Goal: Task Accomplishment & Management: Complete application form

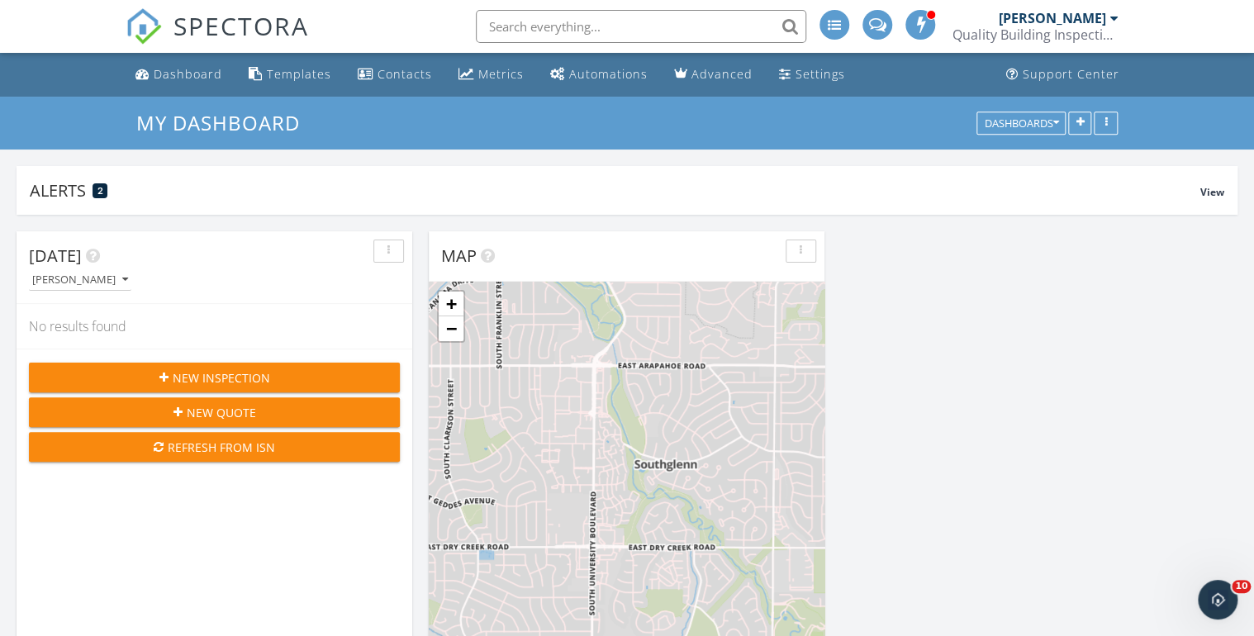
scroll to position [1607, 1275]
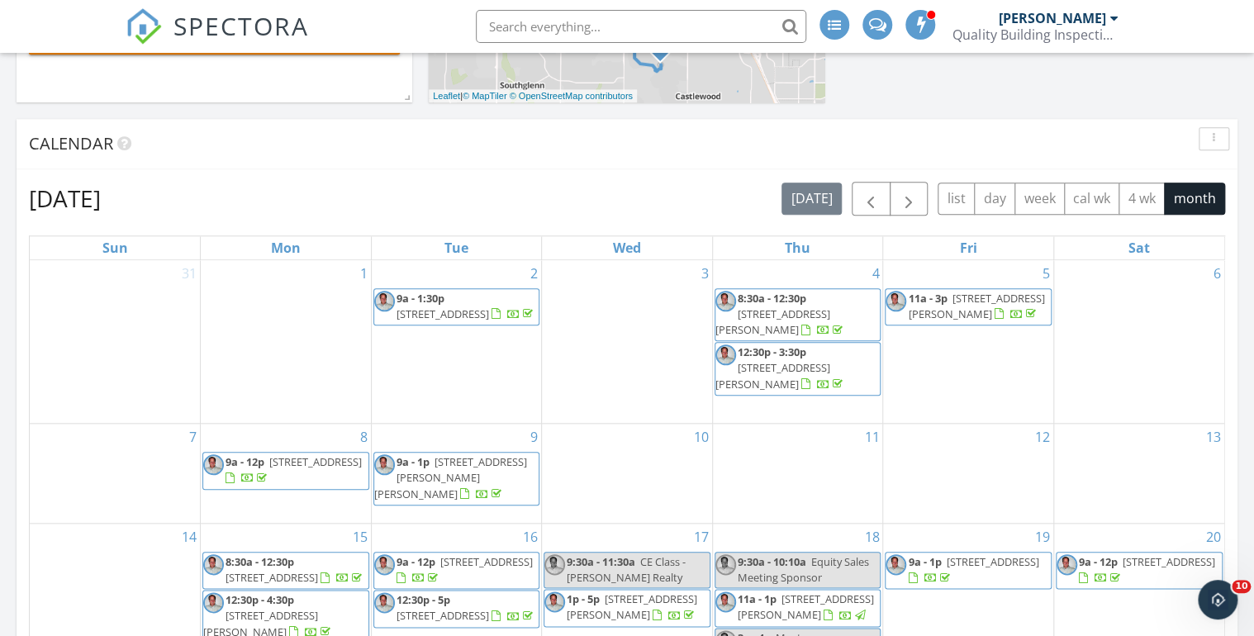
scroll to position [529, 0]
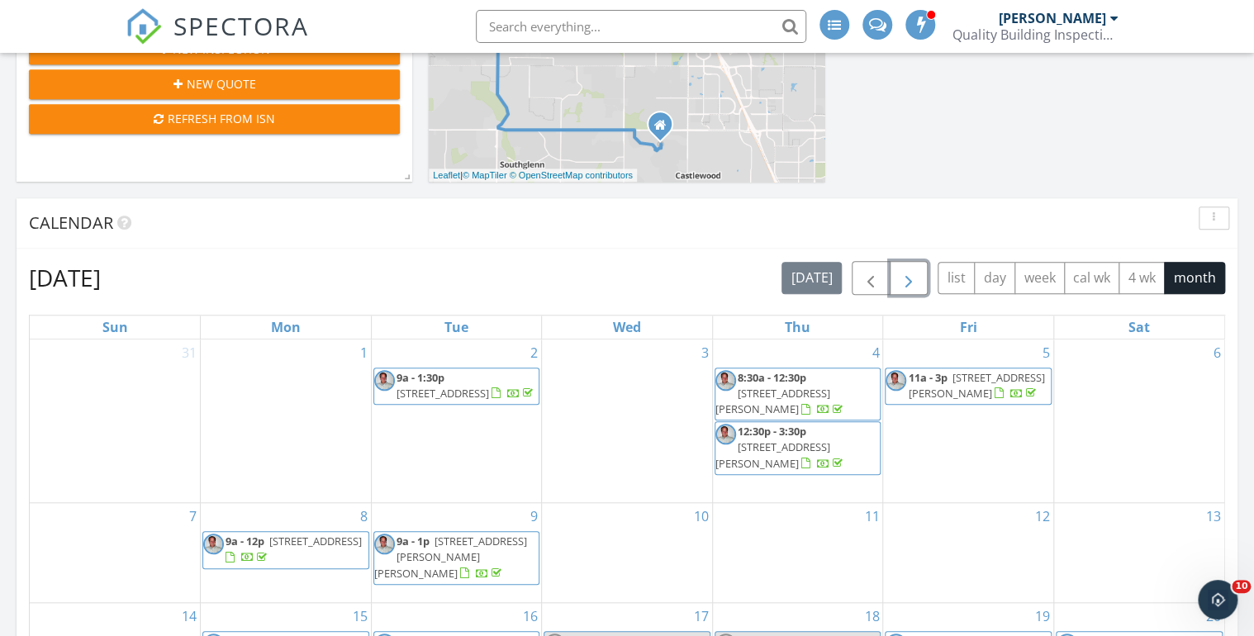
click at [905, 282] on span "button" at bounding box center [909, 278] width 20 height 20
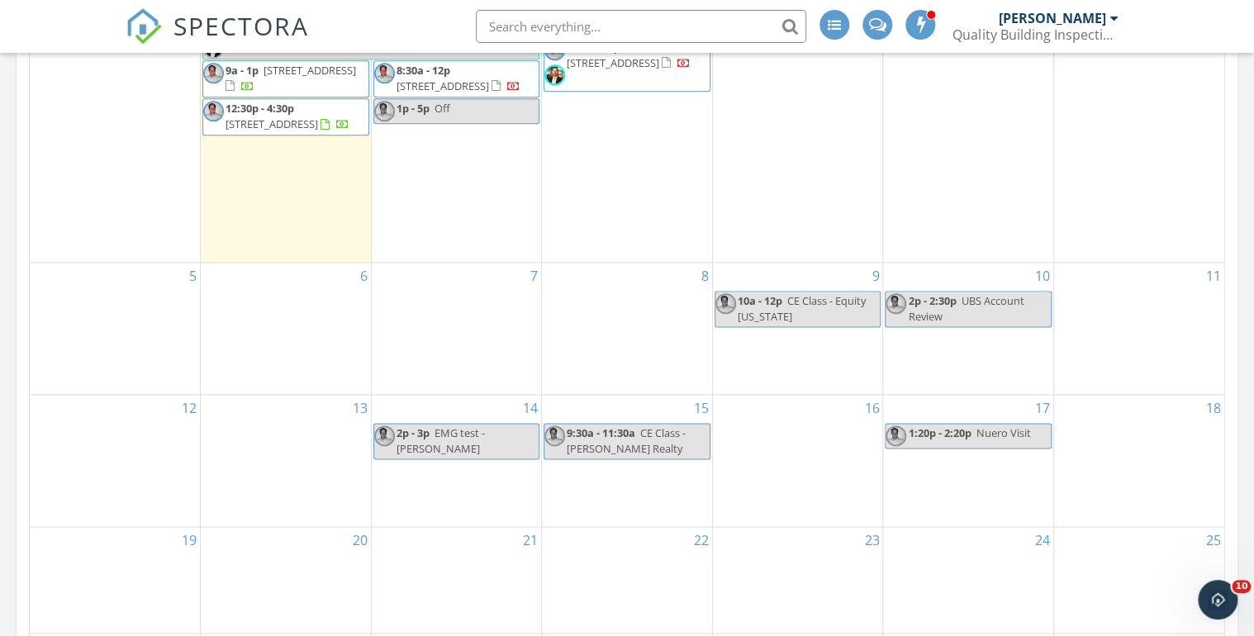
scroll to position [595, 0]
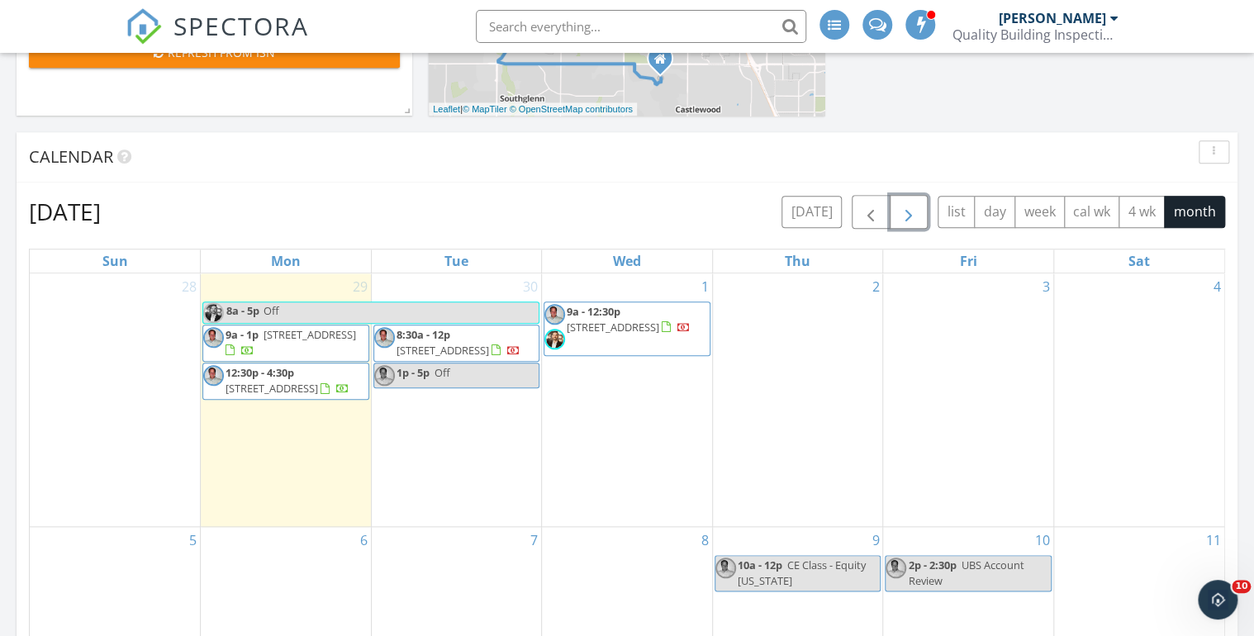
click at [910, 215] on span "button" at bounding box center [909, 212] width 20 height 20
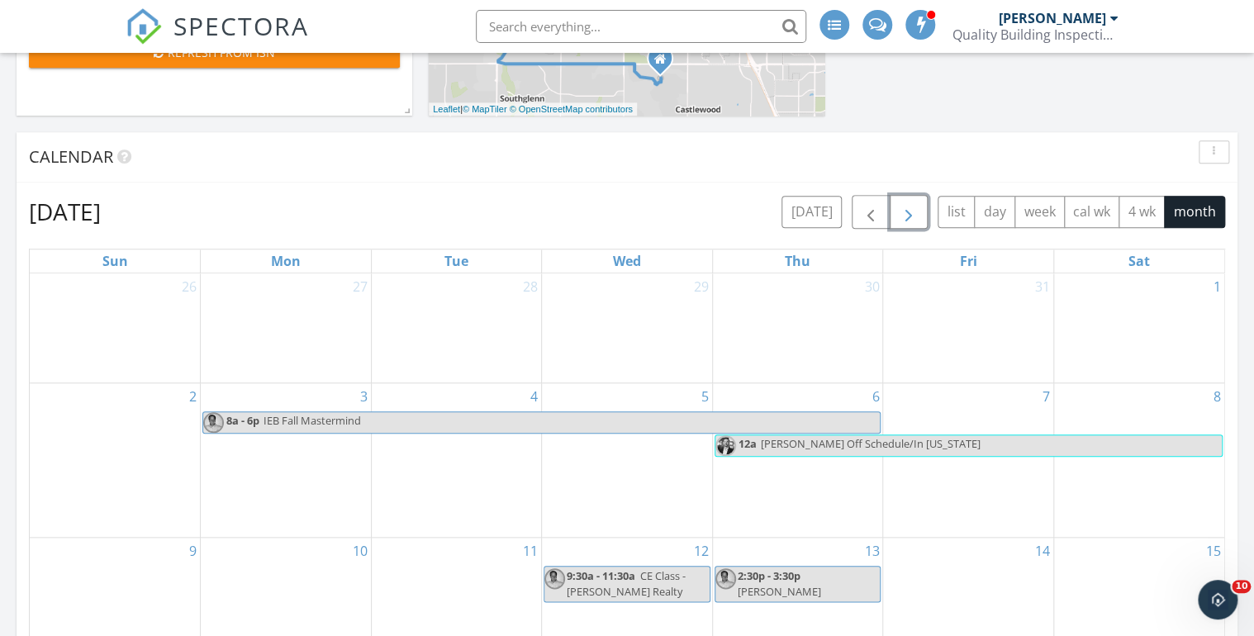
click at [910, 210] on span "button" at bounding box center [909, 212] width 20 height 20
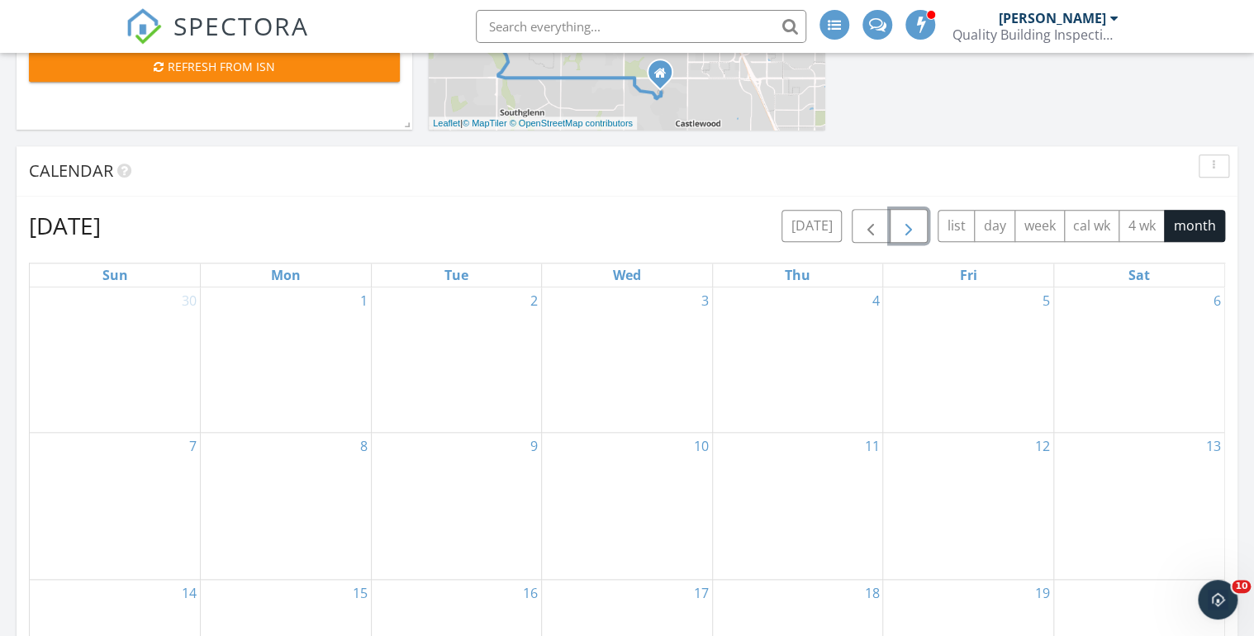
scroll to position [463, 0]
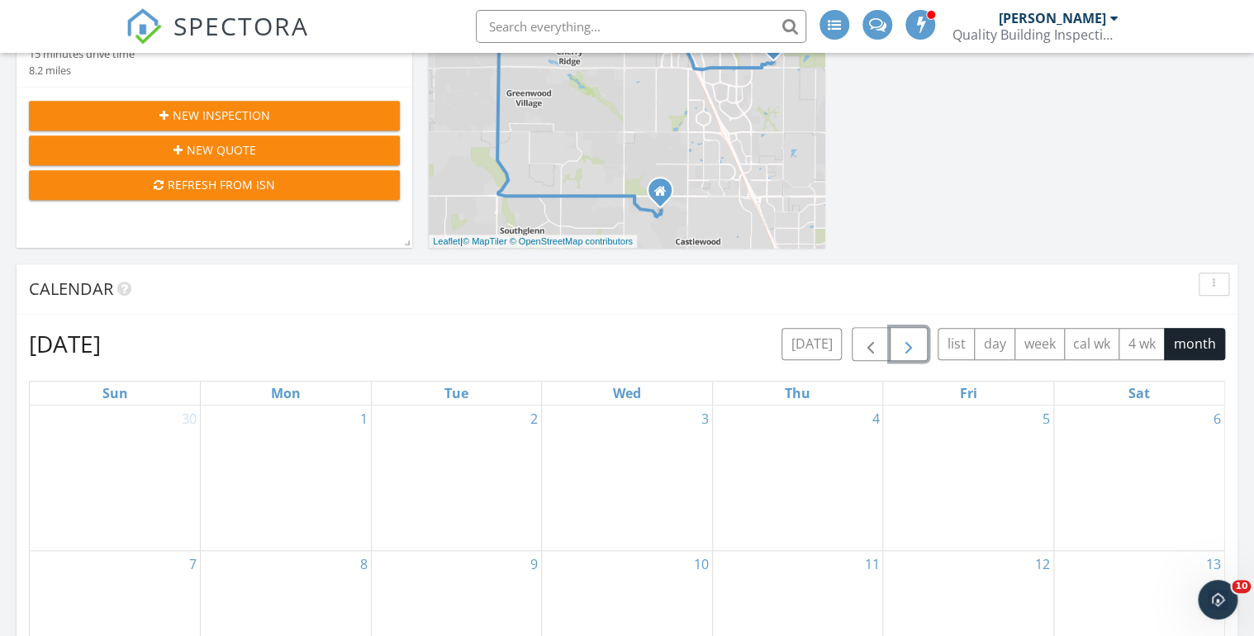
click at [915, 342] on span "button" at bounding box center [909, 345] width 20 height 20
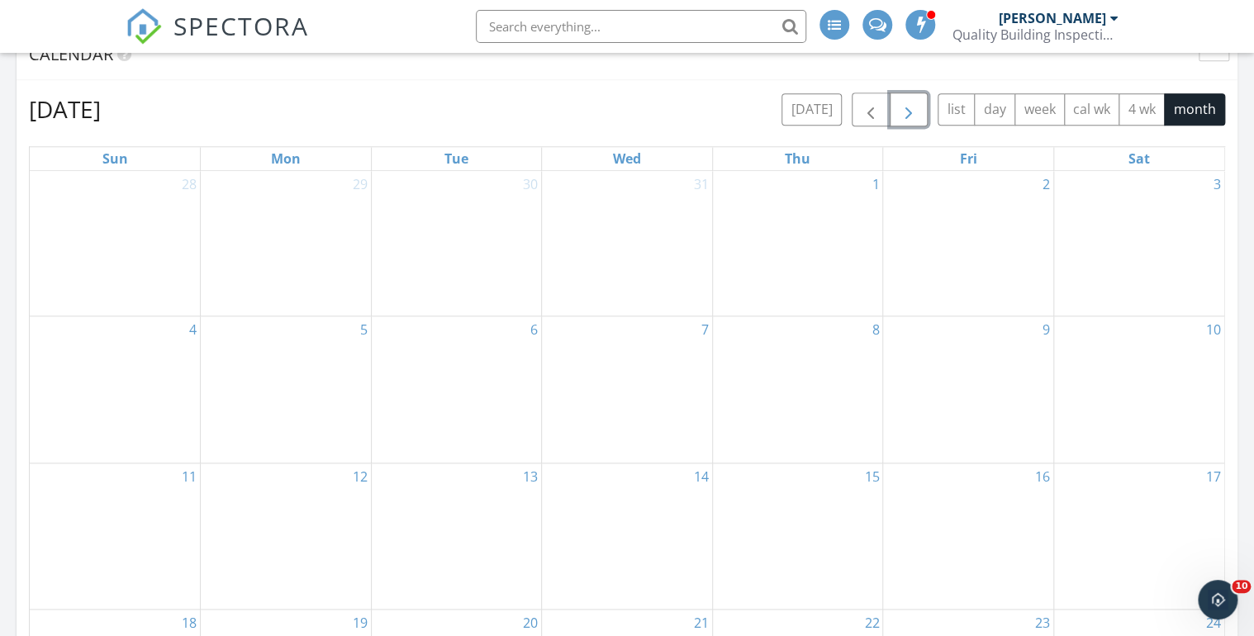
scroll to position [661, 0]
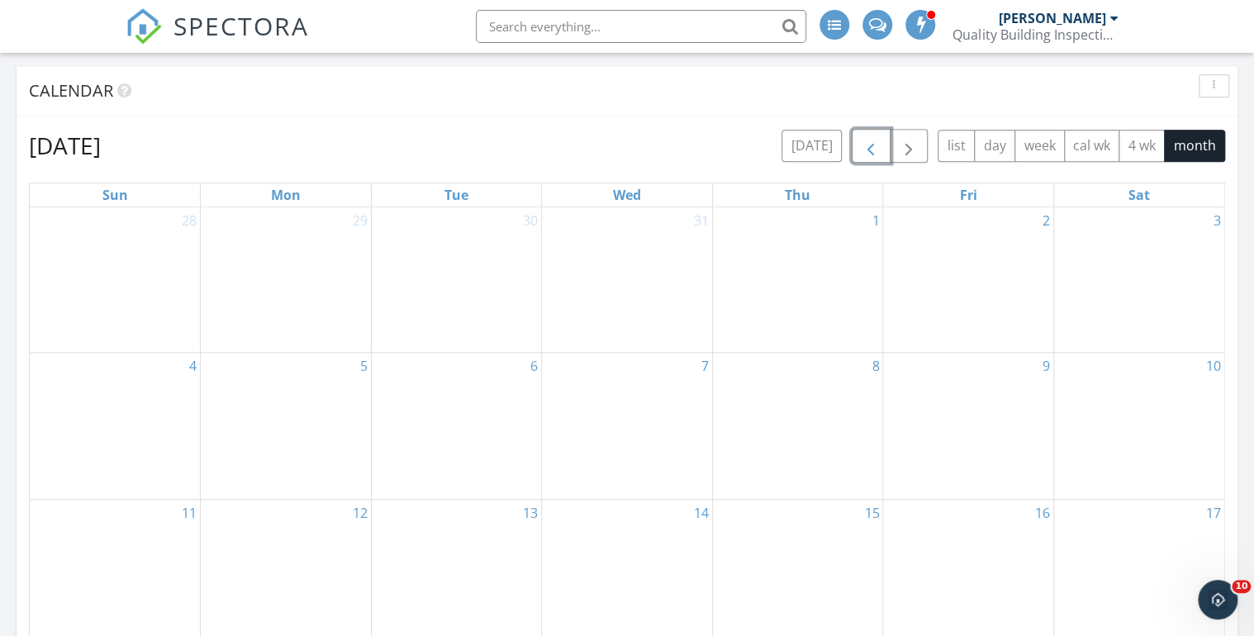
click at [869, 146] on span "button" at bounding box center [871, 146] width 20 height 20
click at [868, 146] on span "button" at bounding box center [871, 146] width 20 height 20
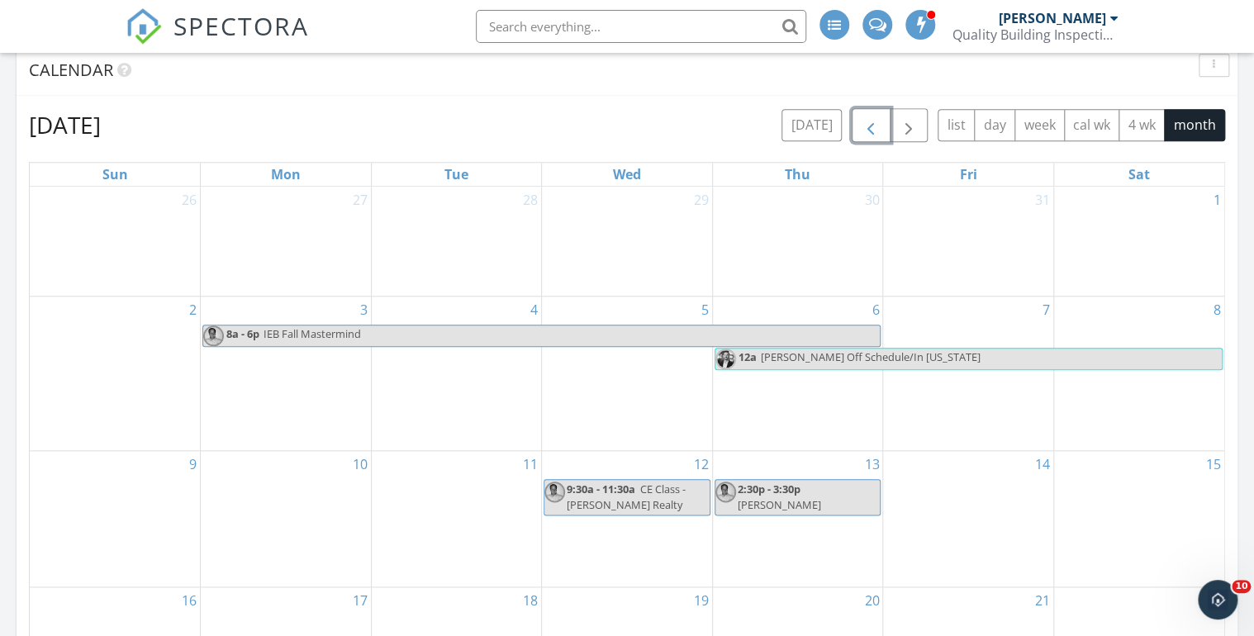
scroll to position [595, 0]
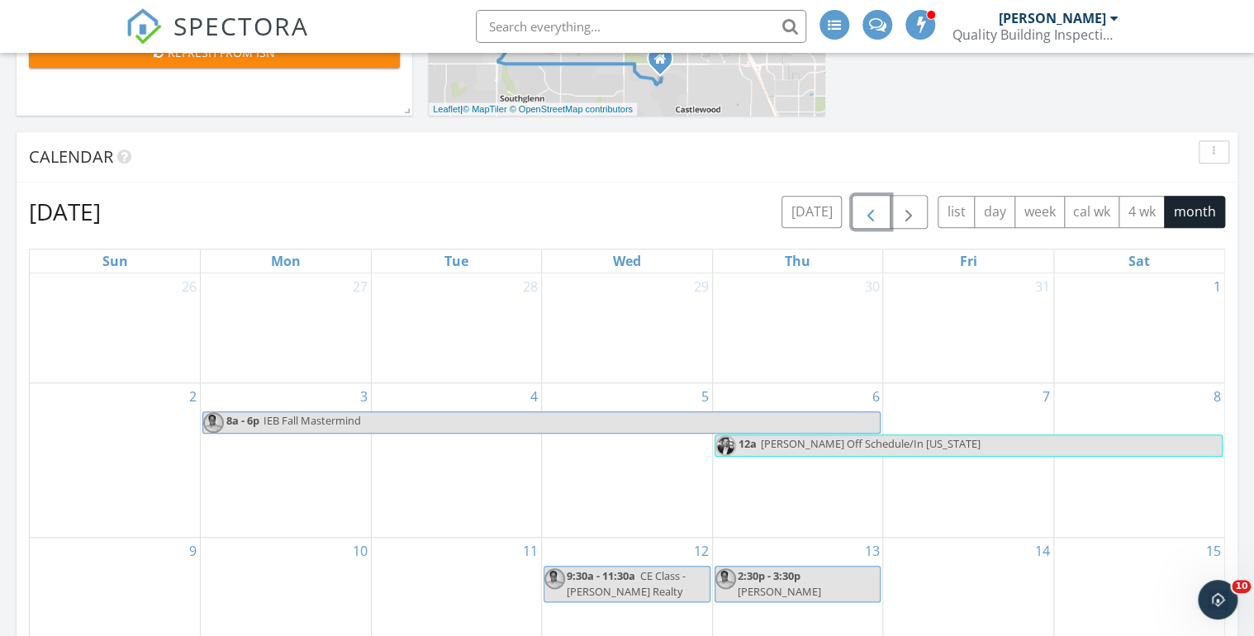
click at [872, 215] on span "button" at bounding box center [871, 212] width 20 height 20
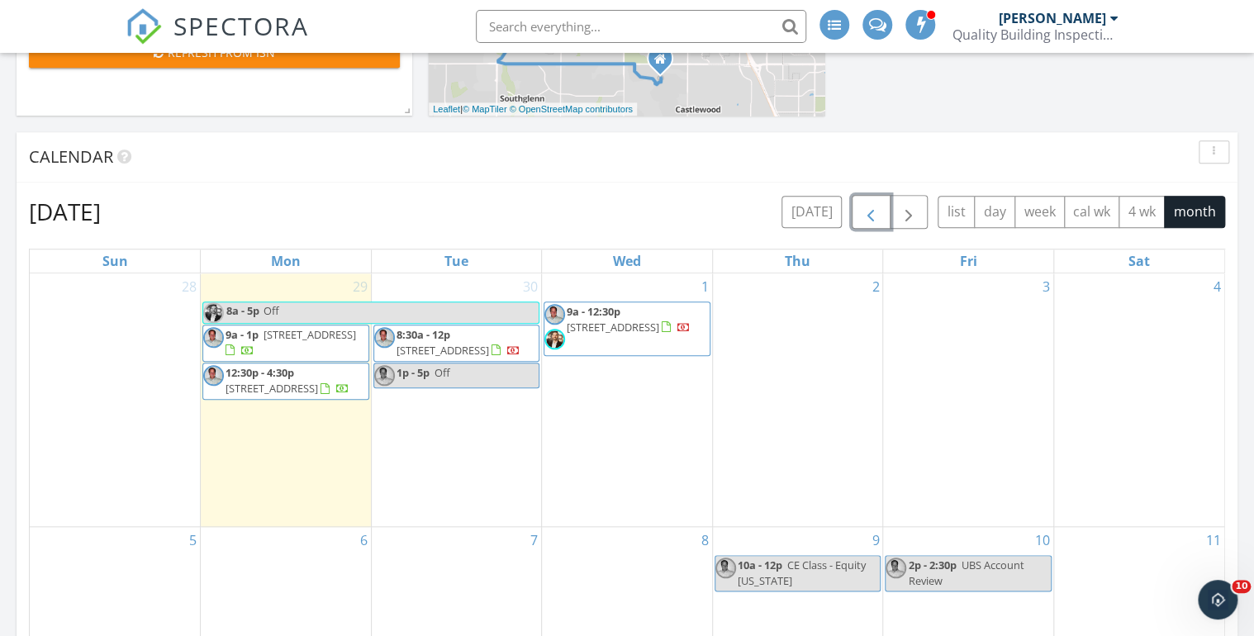
click at [872, 218] on span "button" at bounding box center [871, 212] width 20 height 20
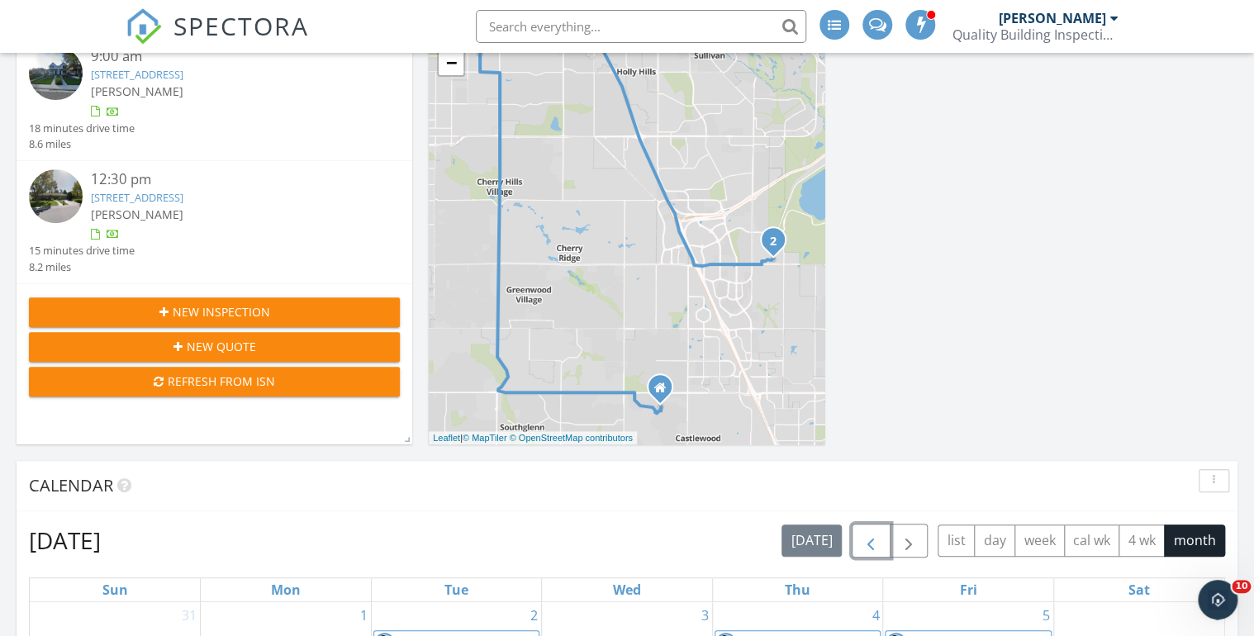
scroll to position [0, 0]
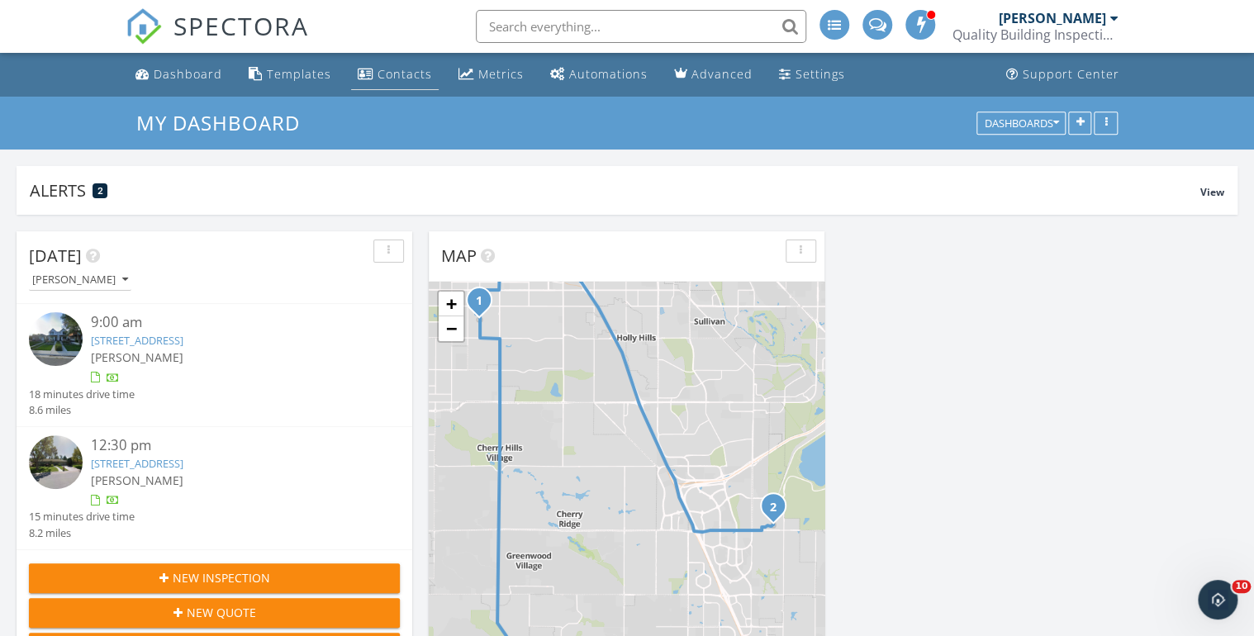
click at [392, 73] on div "Contacts" at bounding box center [405, 74] width 55 height 16
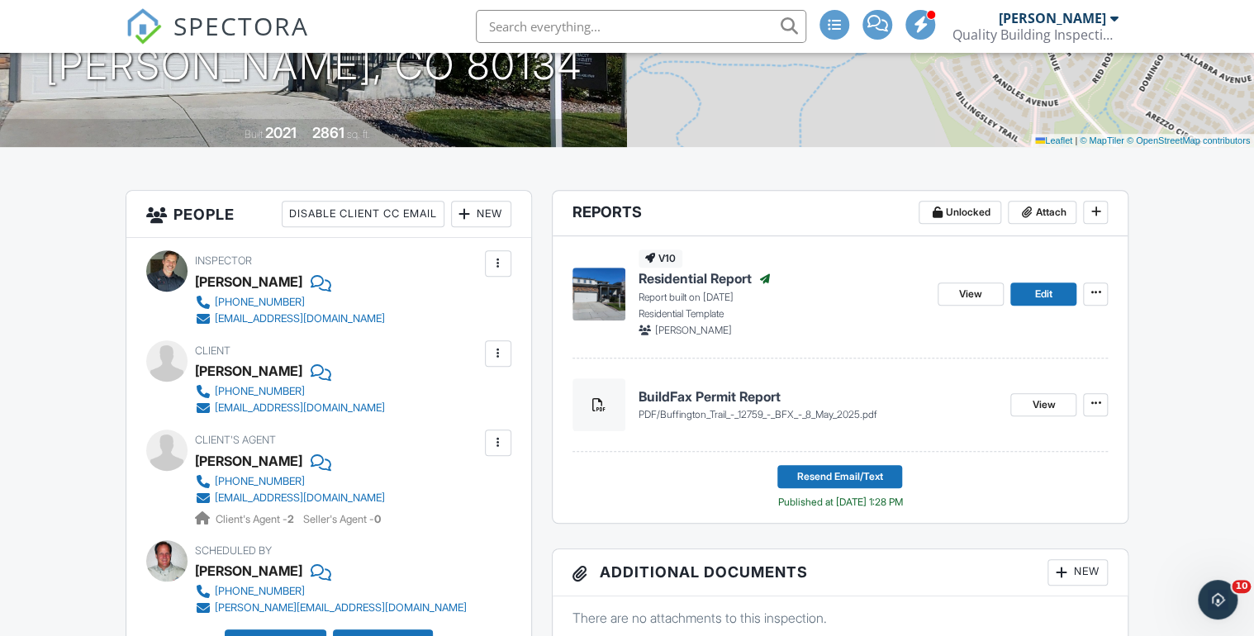
scroll to position [66, 0]
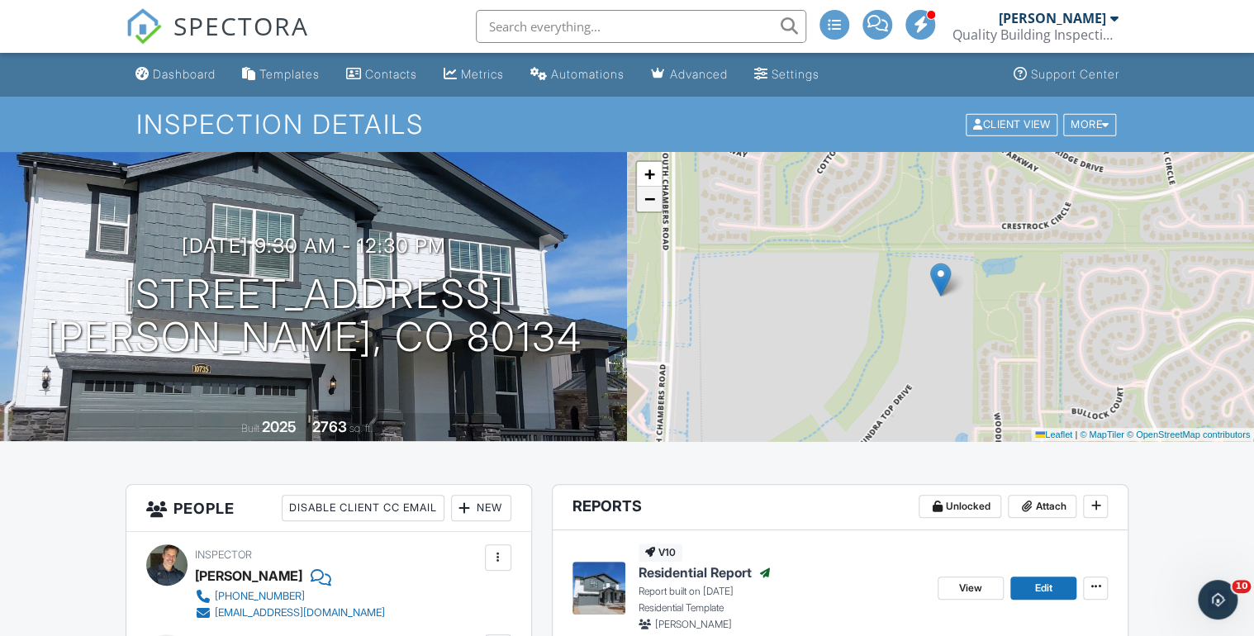
click at [651, 195] on span "−" at bounding box center [649, 198] width 11 height 21
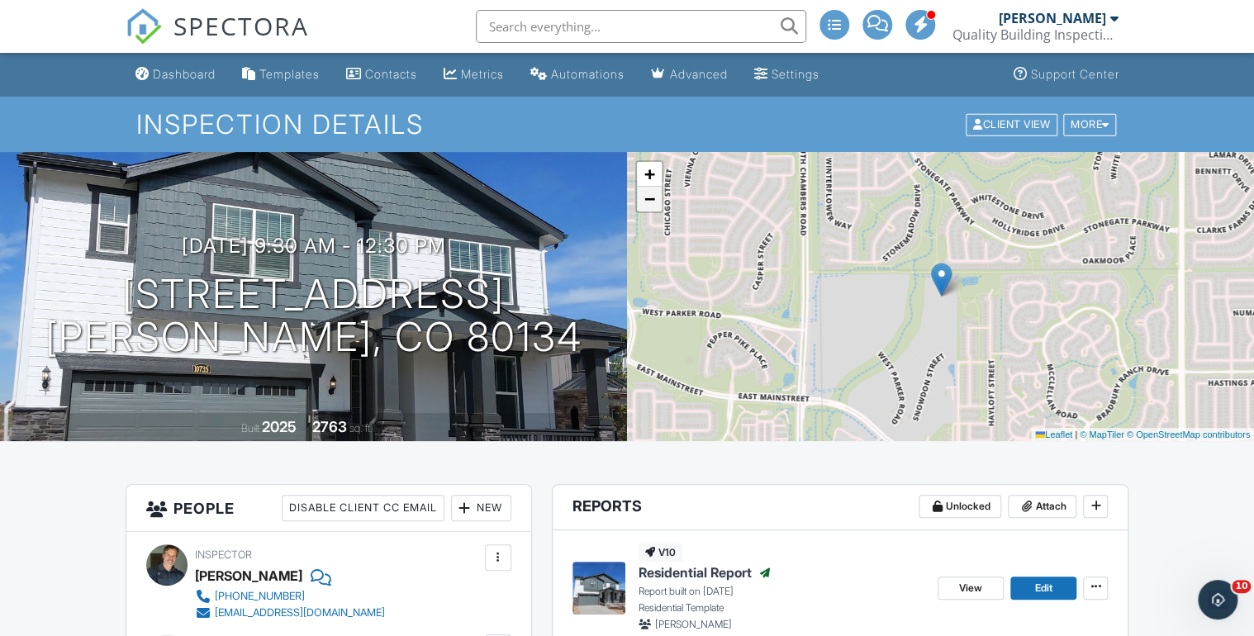
click at [651, 197] on span "−" at bounding box center [649, 198] width 11 height 21
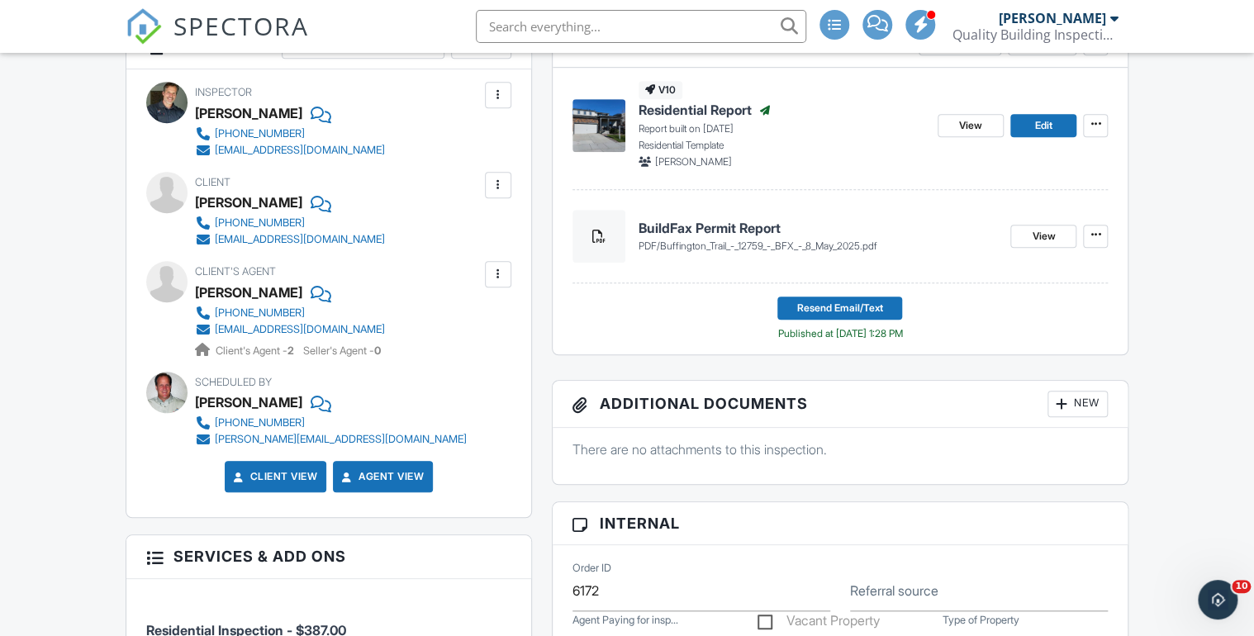
scroll to position [66, 0]
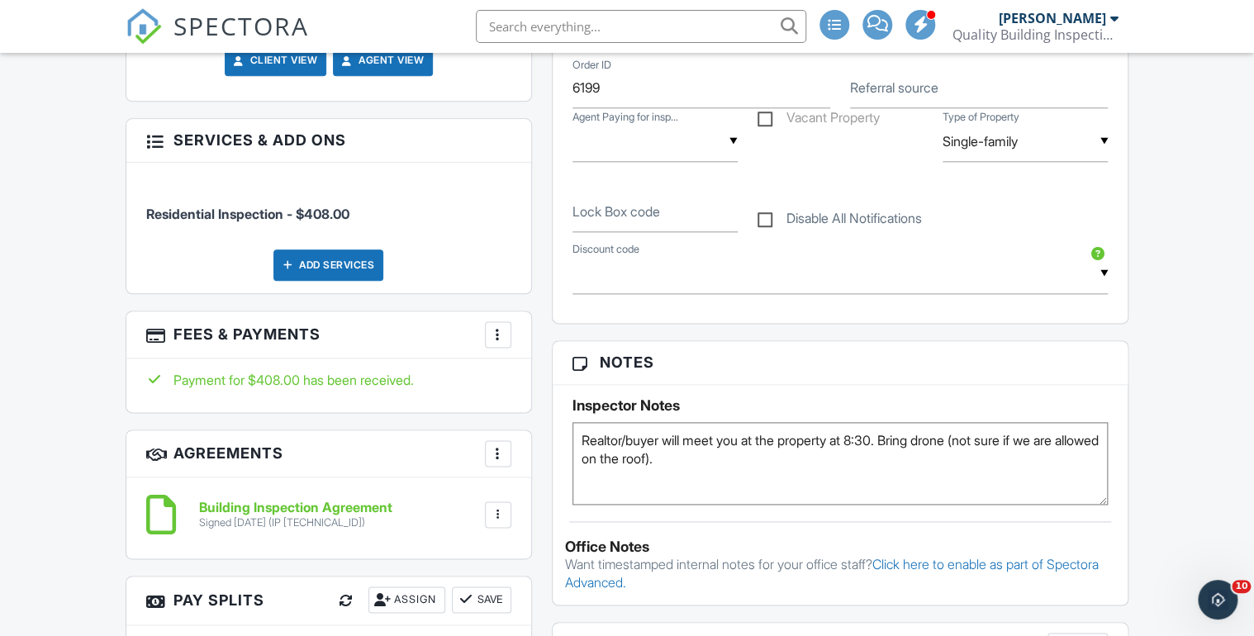
click at [235, 29] on span "SPECTORA" at bounding box center [240, 25] width 135 height 35
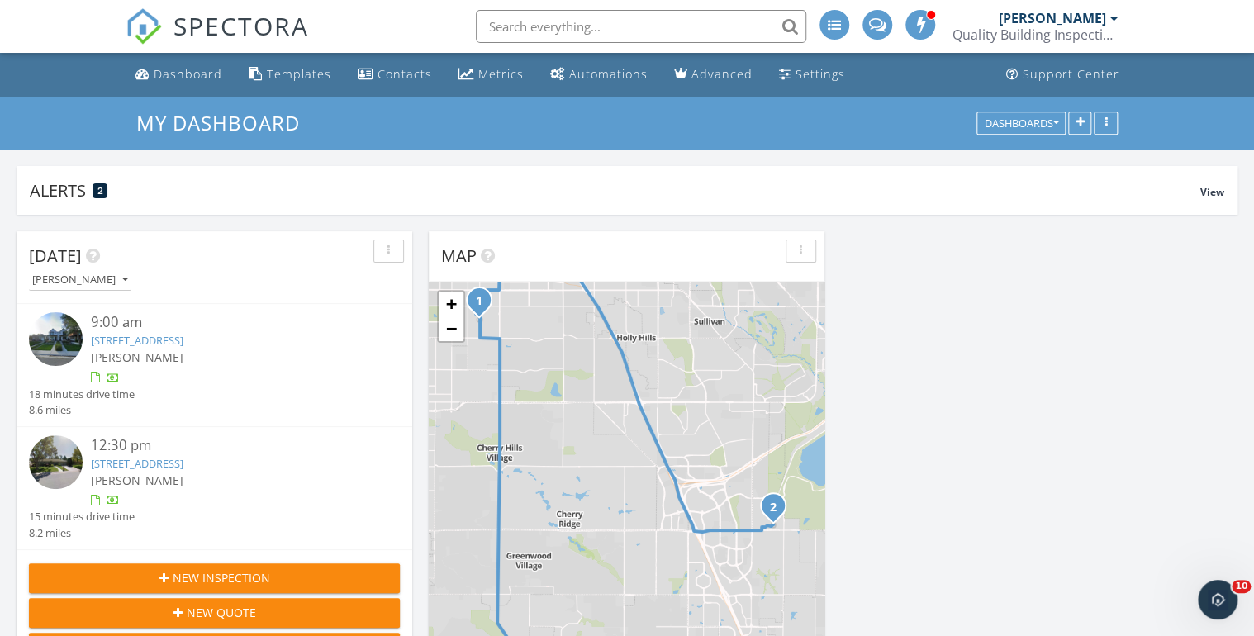
click at [198, 574] on span "New Inspection" at bounding box center [221, 577] width 97 height 17
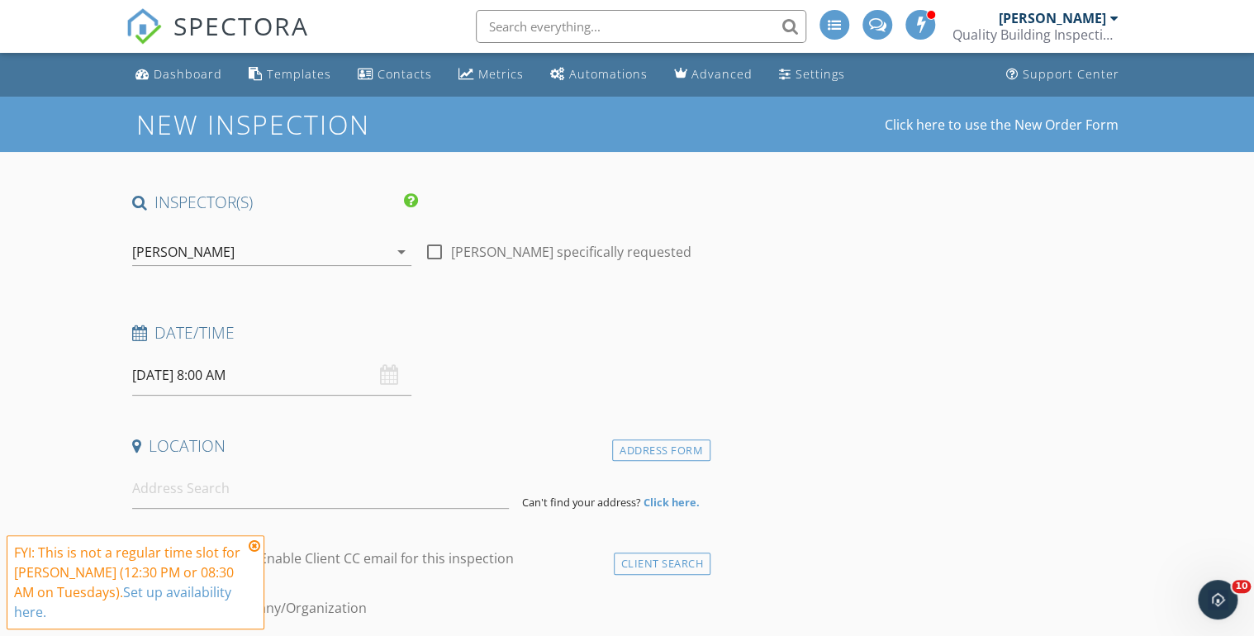
click at [403, 248] on icon "arrow_drop_down" at bounding box center [402, 252] width 20 height 20
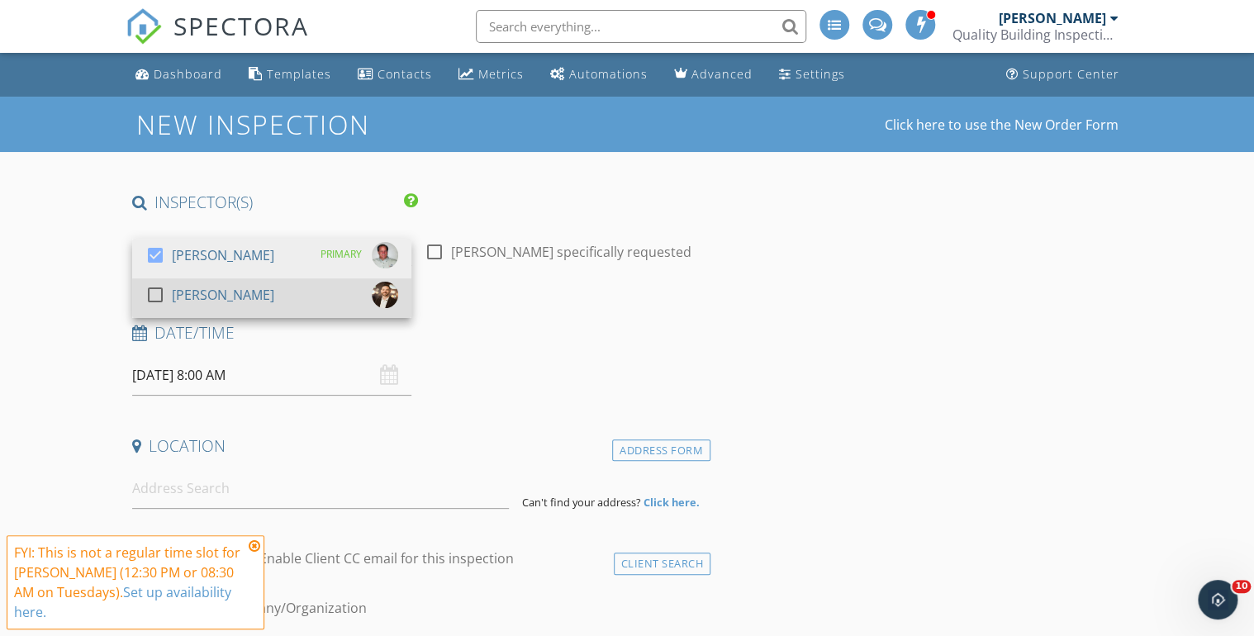
click at [152, 293] on div at bounding box center [155, 295] width 28 height 28
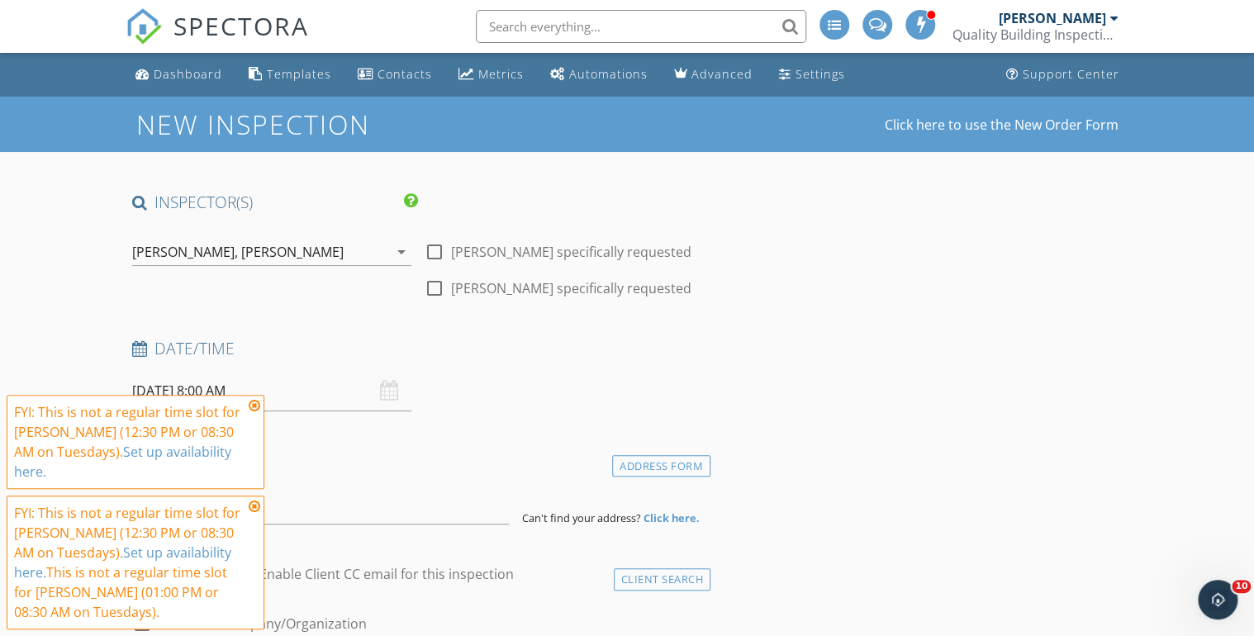
click at [251, 412] on icon at bounding box center [255, 405] width 12 height 13
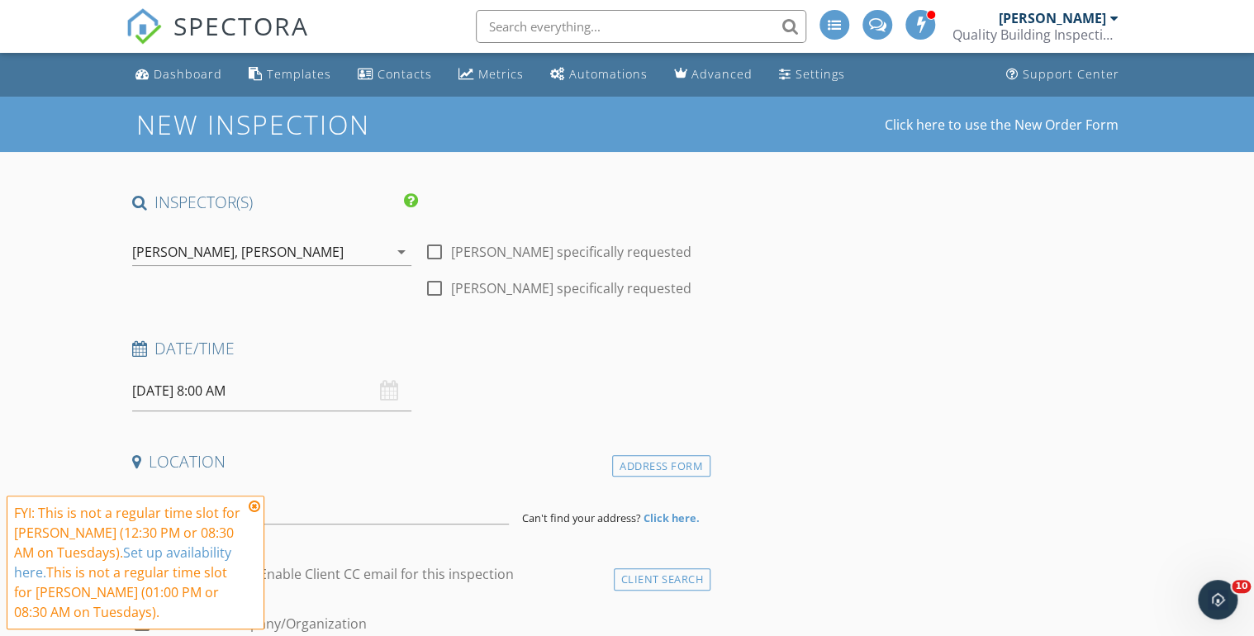
click at [254, 506] on icon at bounding box center [255, 506] width 12 height 13
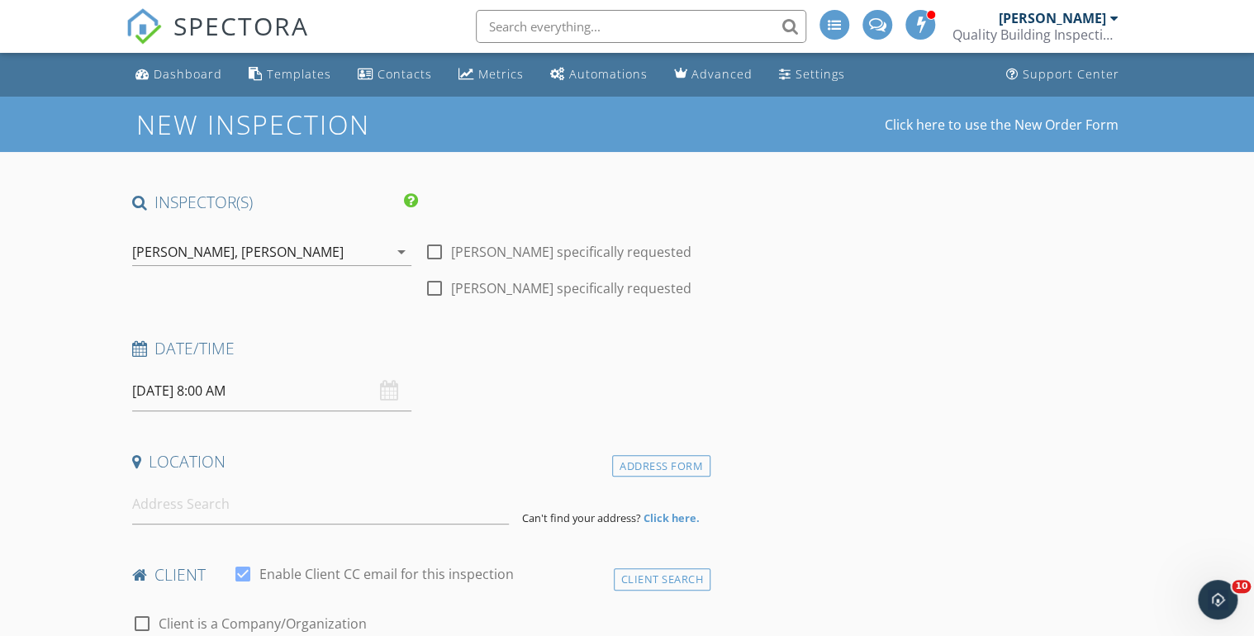
click at [165, 387] on input "[DATE] 8:00 AM" at bounding box center [271, 391] width 279 height 40
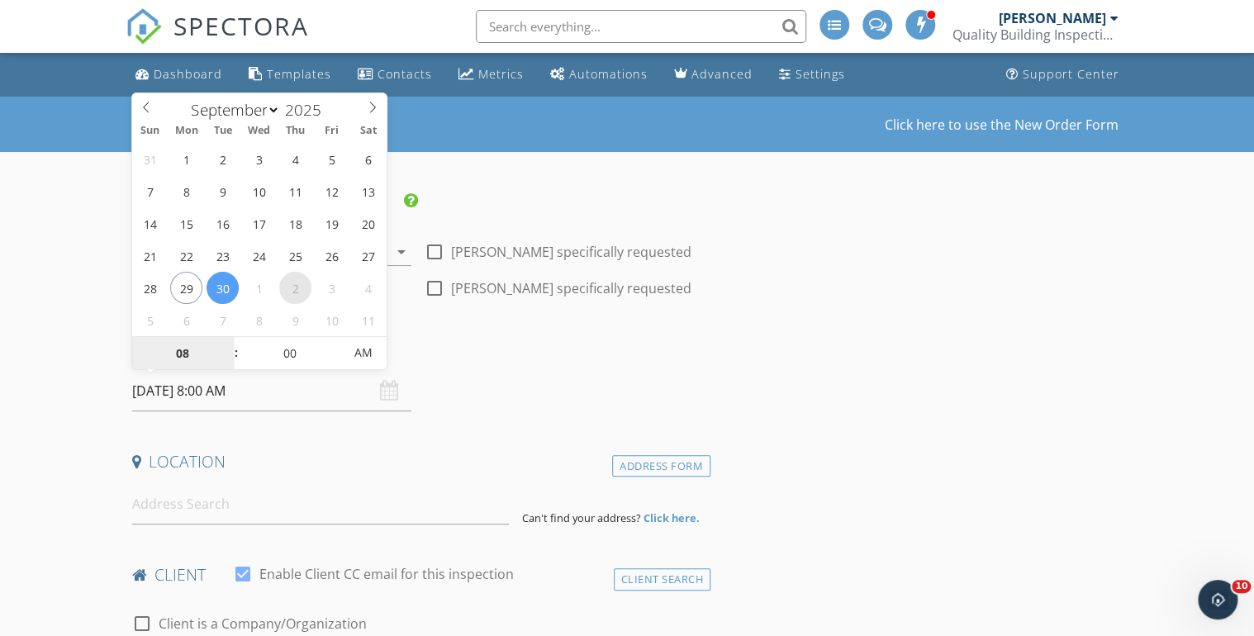
select select "9"
type input "[DATE] 8:00 AM"
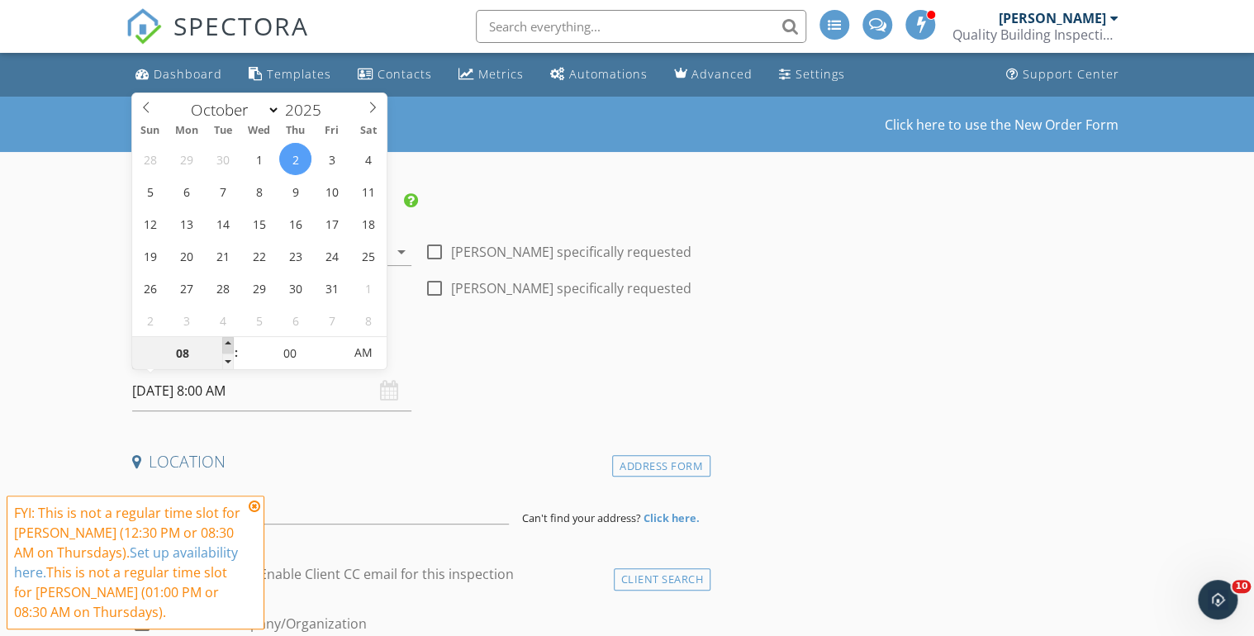
type input "09"
type input "[DATE] 9:00 AM"
click at [228, 342] on span at bounding box center [228, 345] width 12 height 17
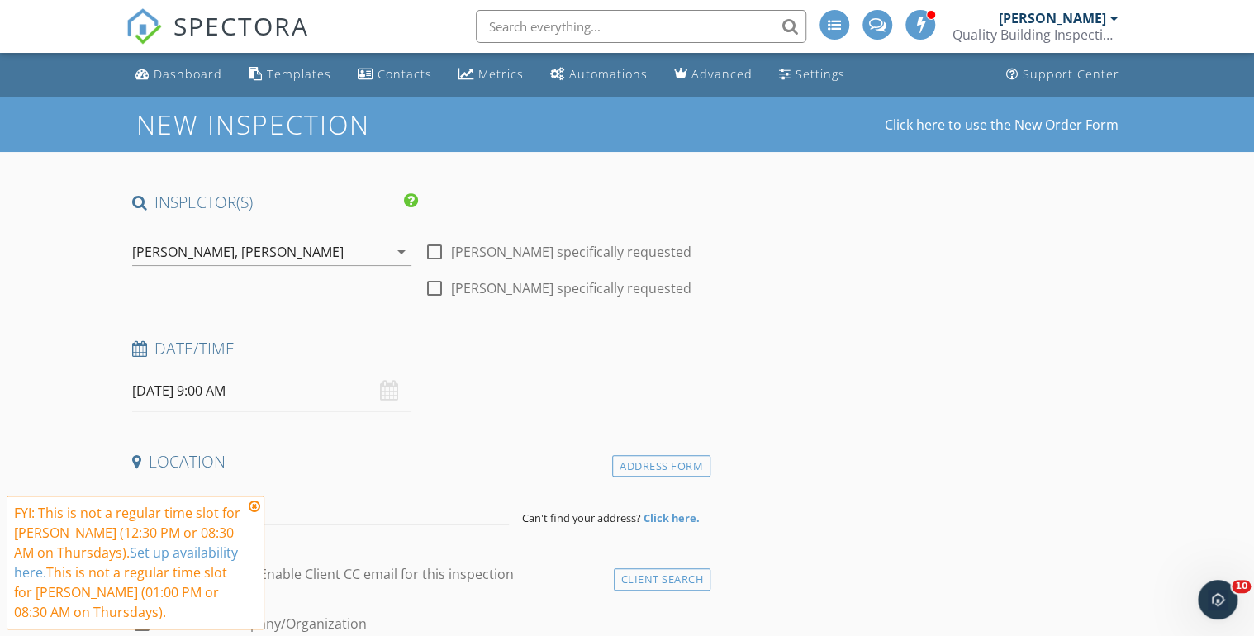
click at [255, 503] on icon at bounding box center [255, 506] width 12 height 13
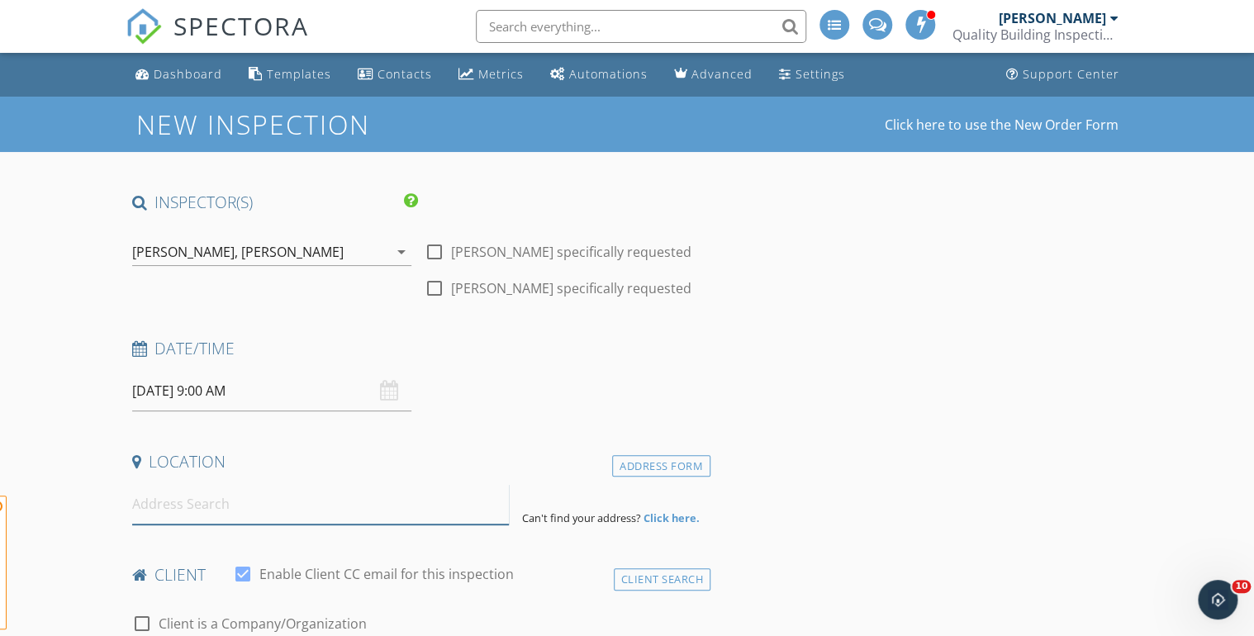
click at [196, 506] on input at bounding box center [320, 504] width 377 height 40
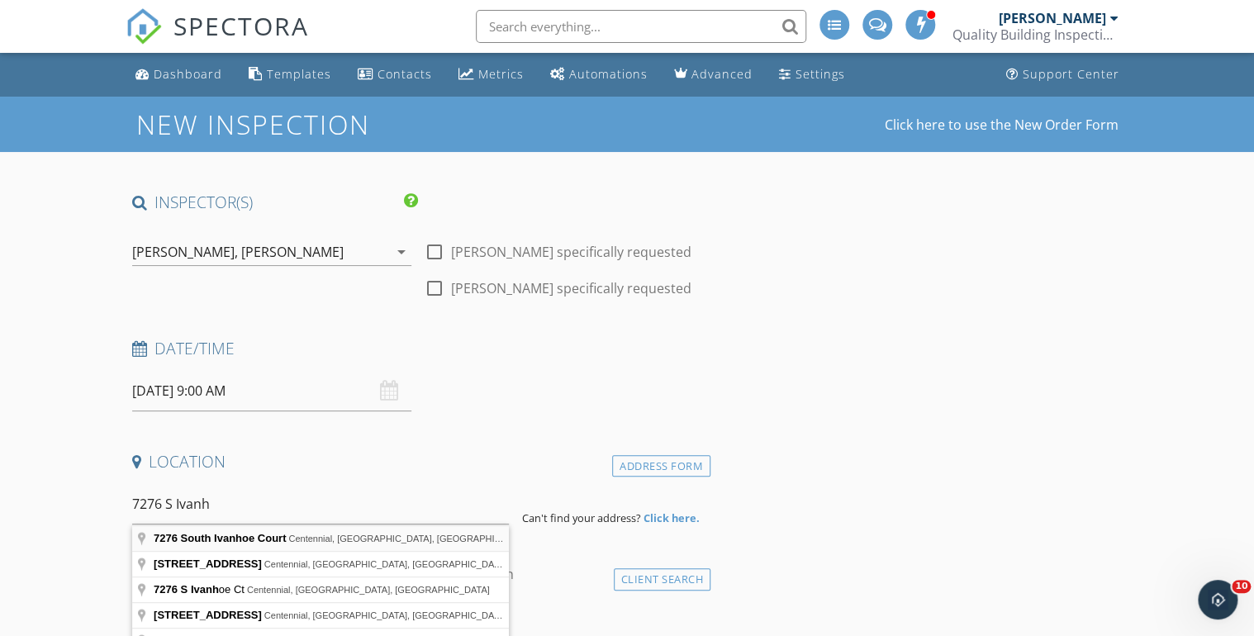
type input "[STREET_ADDRESS]"
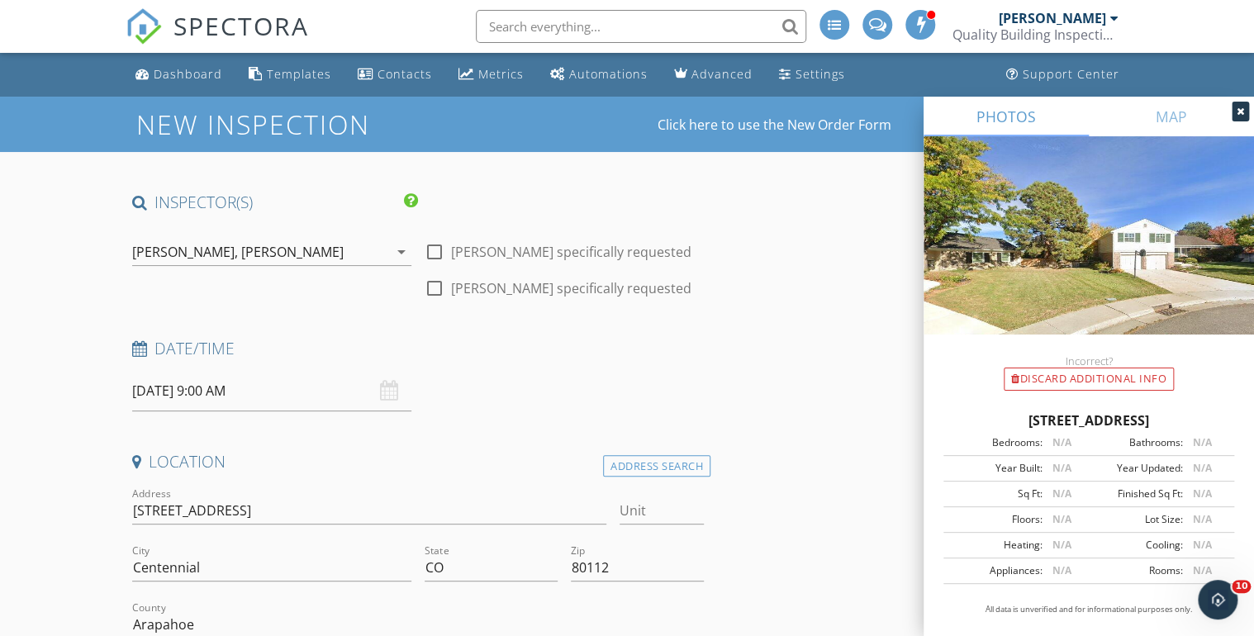
click at [1239, 112] on icon at bounding box center [1240, 112] width 7 height 10
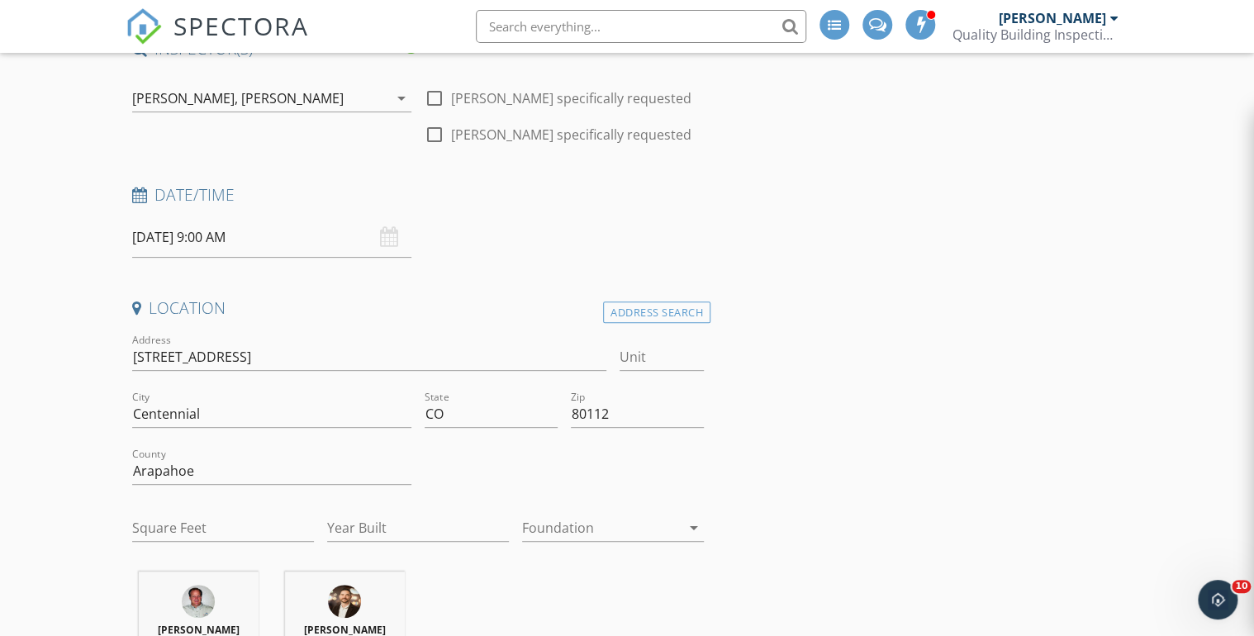
scroll to position [264, 0]
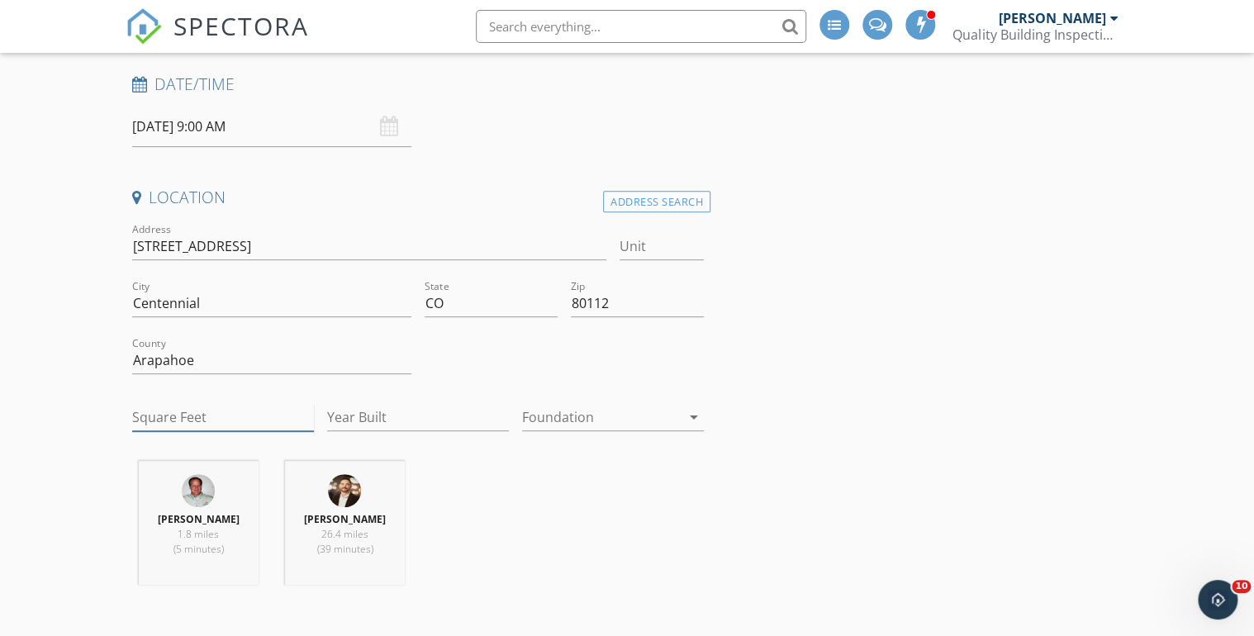
click at [163, 407] on input "Square Feet" at bounding box center [223, 417] width 182 height 27
type input "2728"
click at [358, 417] on input "Year Built" at bounding box center [418, 417] width 182 height 27
type input "1979"
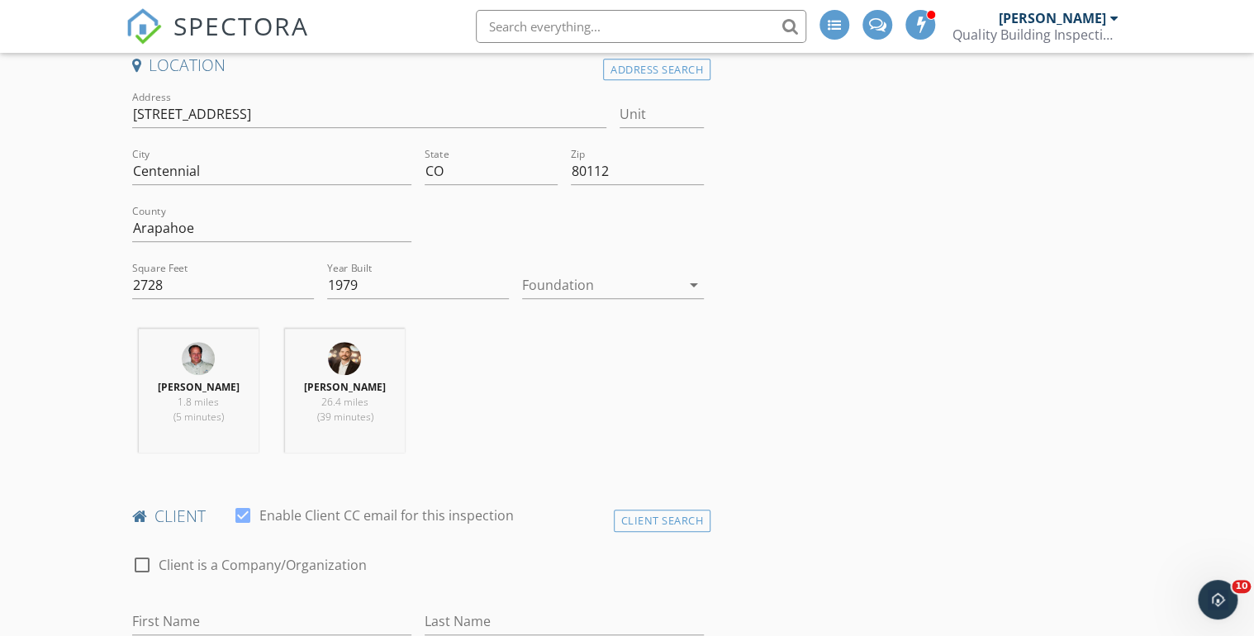
scroll to position [661, 0]
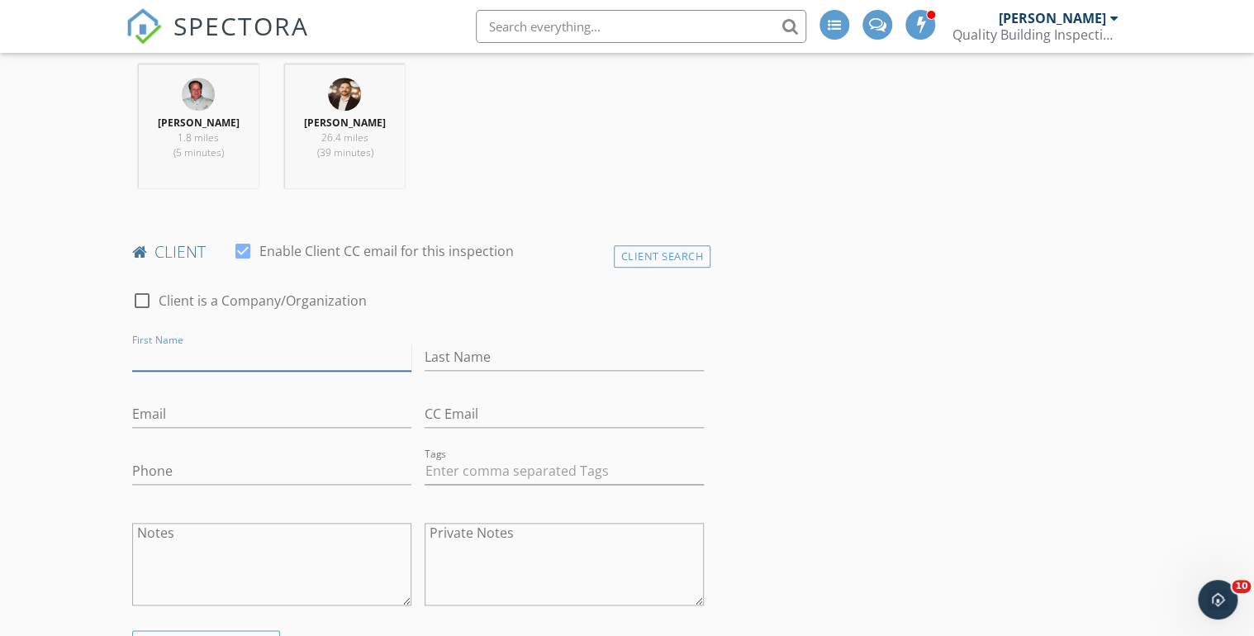
click at [165, 357] on input "First Name" at bounding box center [271, 357] width 279 height 27
type input "J"
click at [682, 256] on div "Client Search" at bounding box center [662, 256] width 97 height 22
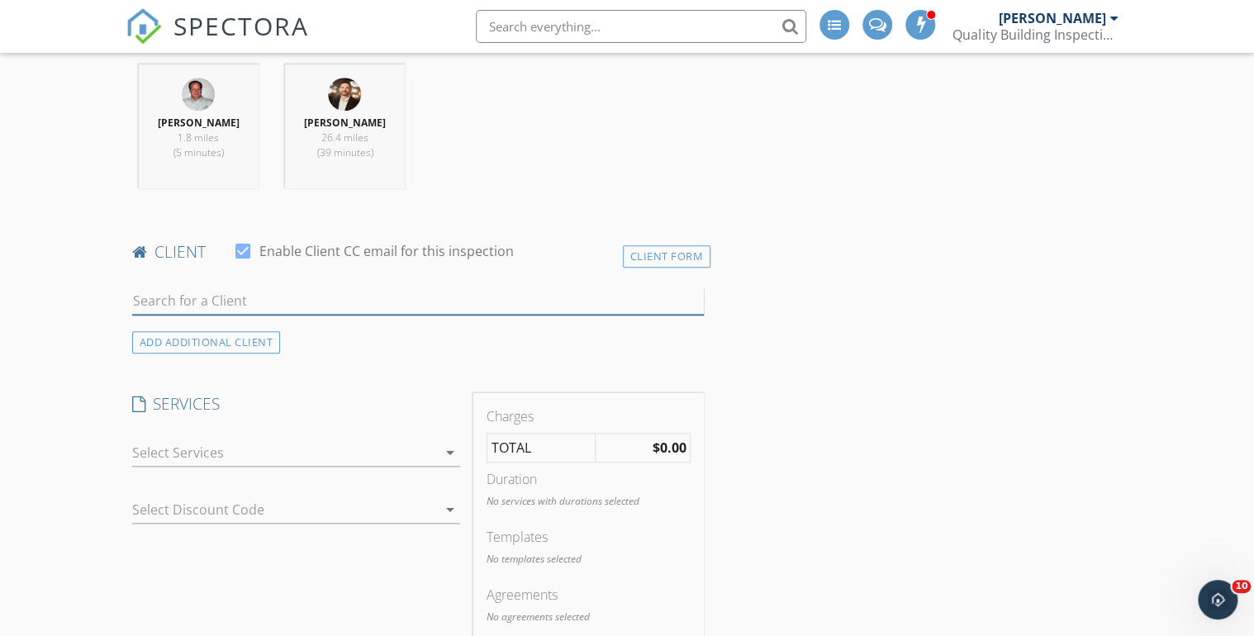
click at [175, 301] on input "text" at bounding box center [418, 300] width 572 height 27
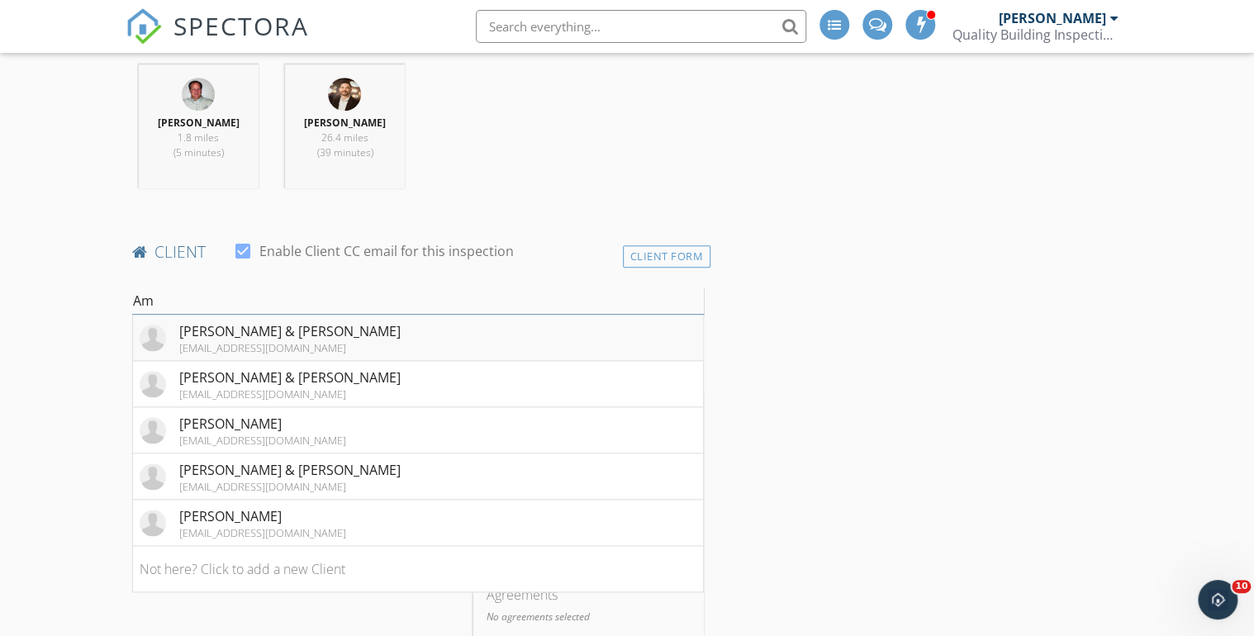
type input "A"
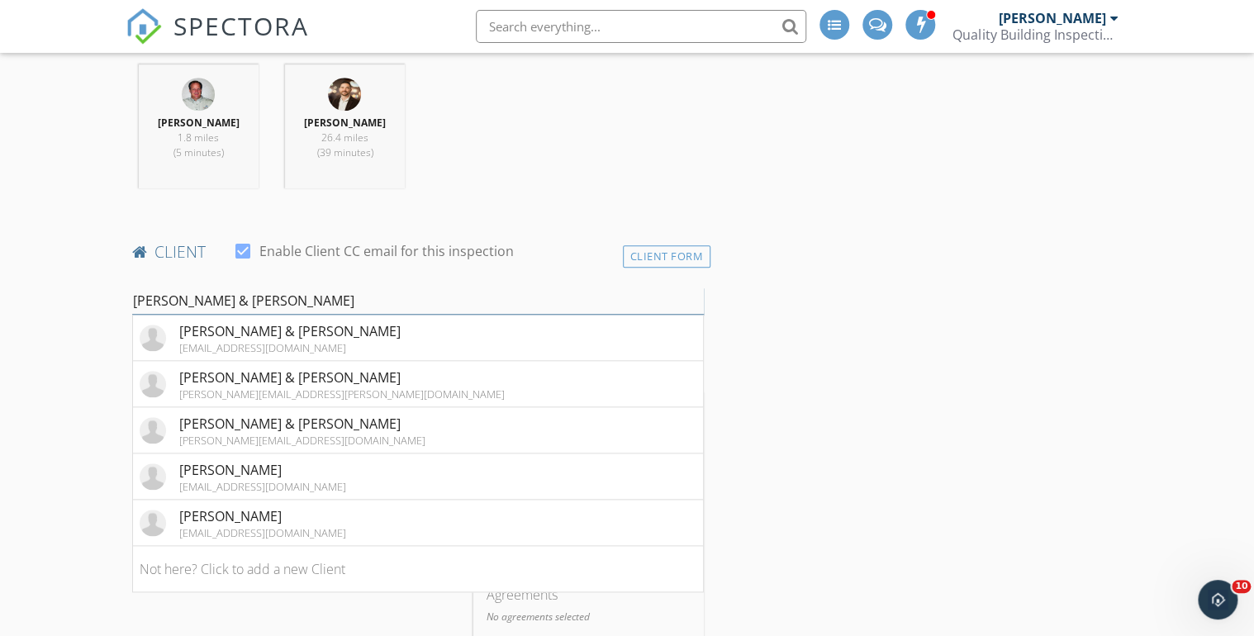
drag, startPoint x: 225, startPoint y: 297, endPoint x: 76, endPoint y: 301, distance: 148.8
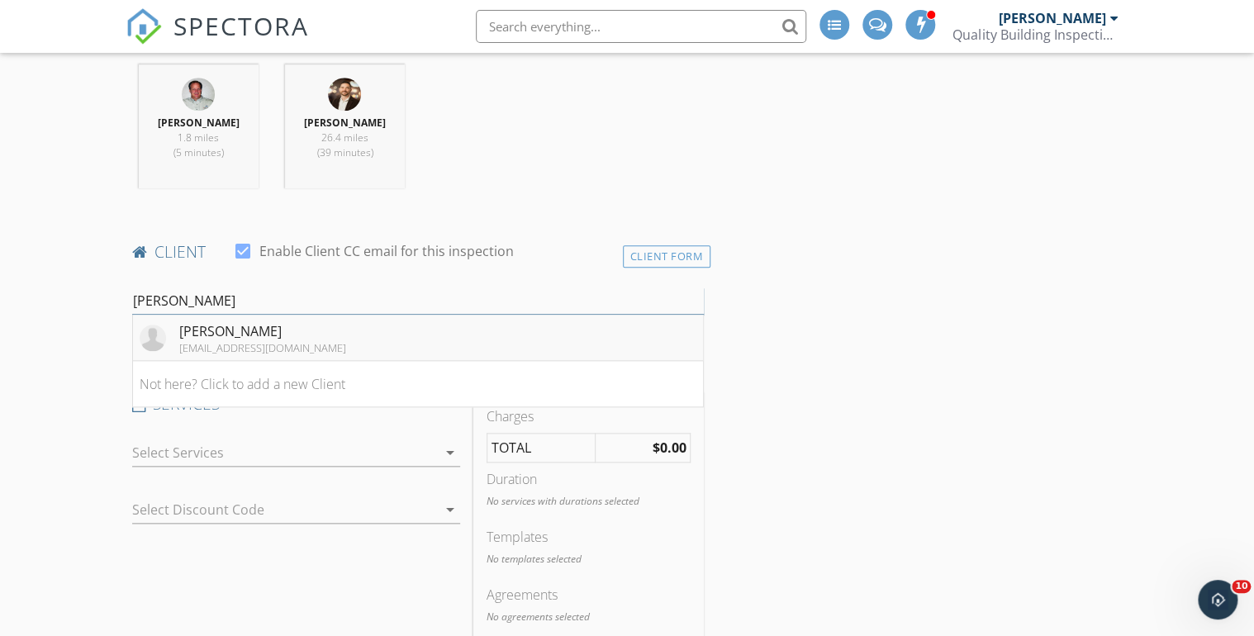
type input "[PERSON_NAME]"
click at [320, 336] on li "Amanda Dembeck abuysman@yahoo.com" at bounding box center [418, 338] width 570 height 46
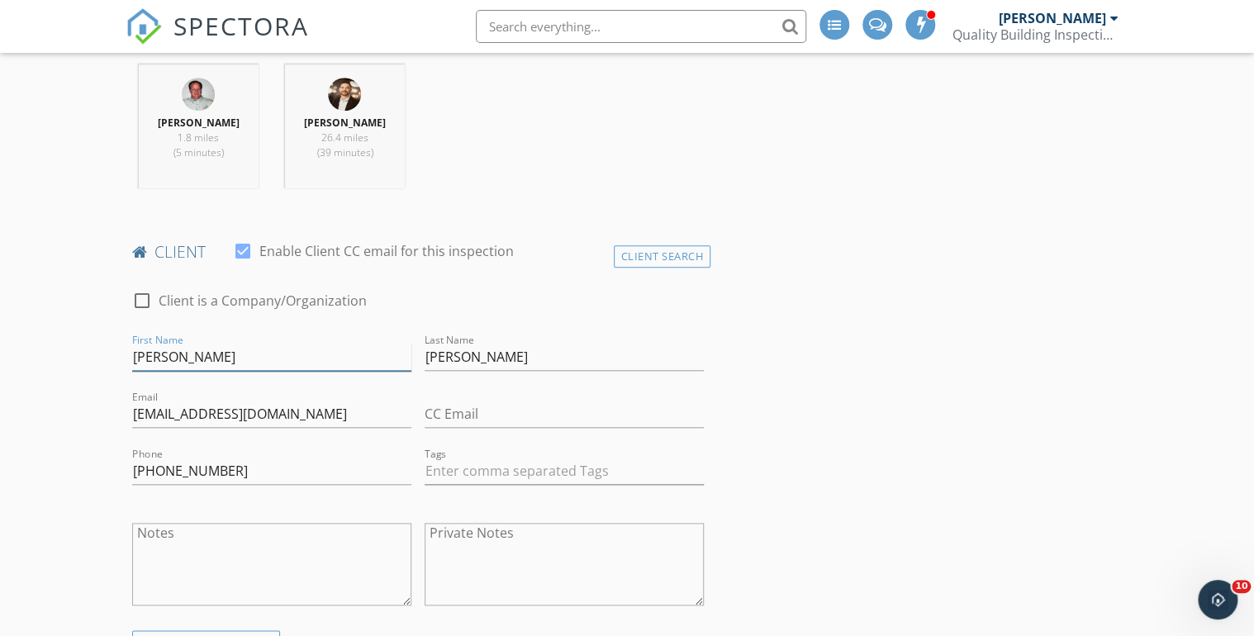
click at [184, 357] on input "[PERSON_NAME]" at bounding box center [271, 357] width 279 height 27
type input "[PERSON_NAME] & [PERSON_NAME]"
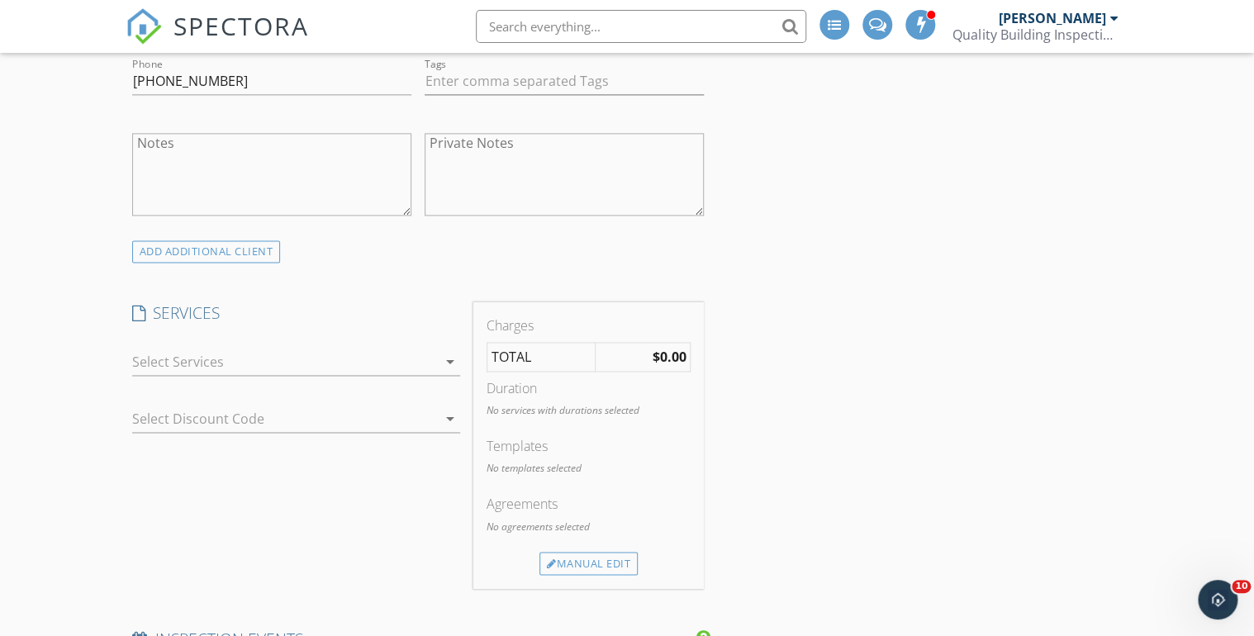
scroll to position [1057, 0]
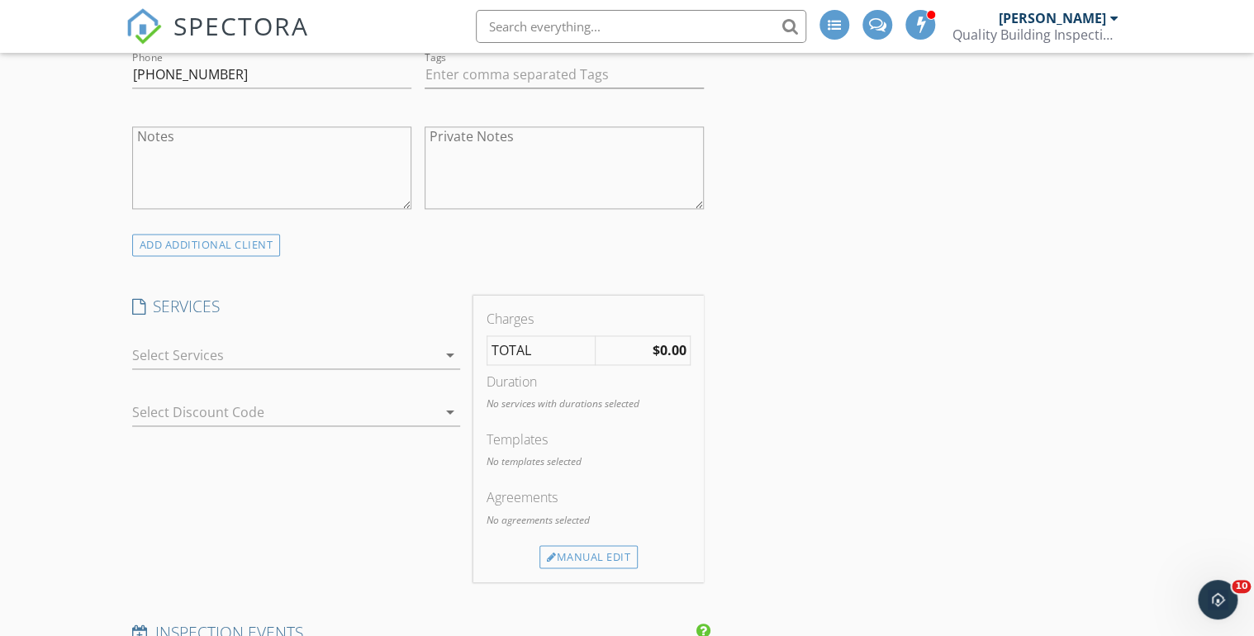
click at [450, 350] on icon "arrow_drop_down" at bounding box center [450, 355] width 20 height 20
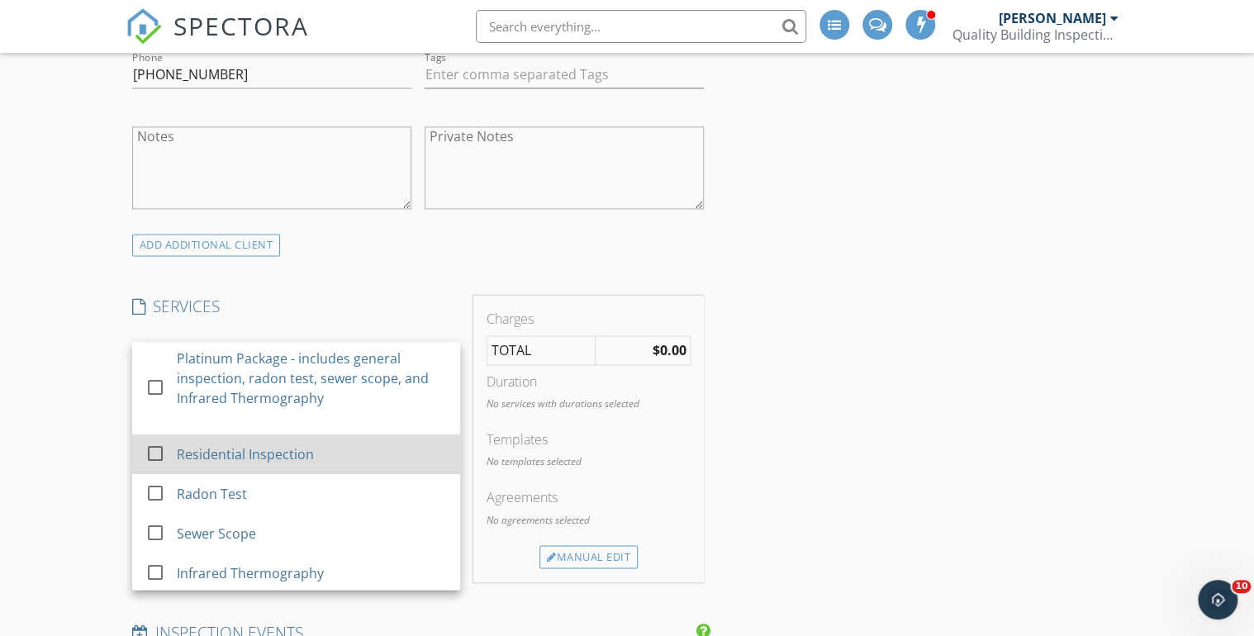
click at [155, 451] on div at bounding box center [155, 454] width 28 height 28
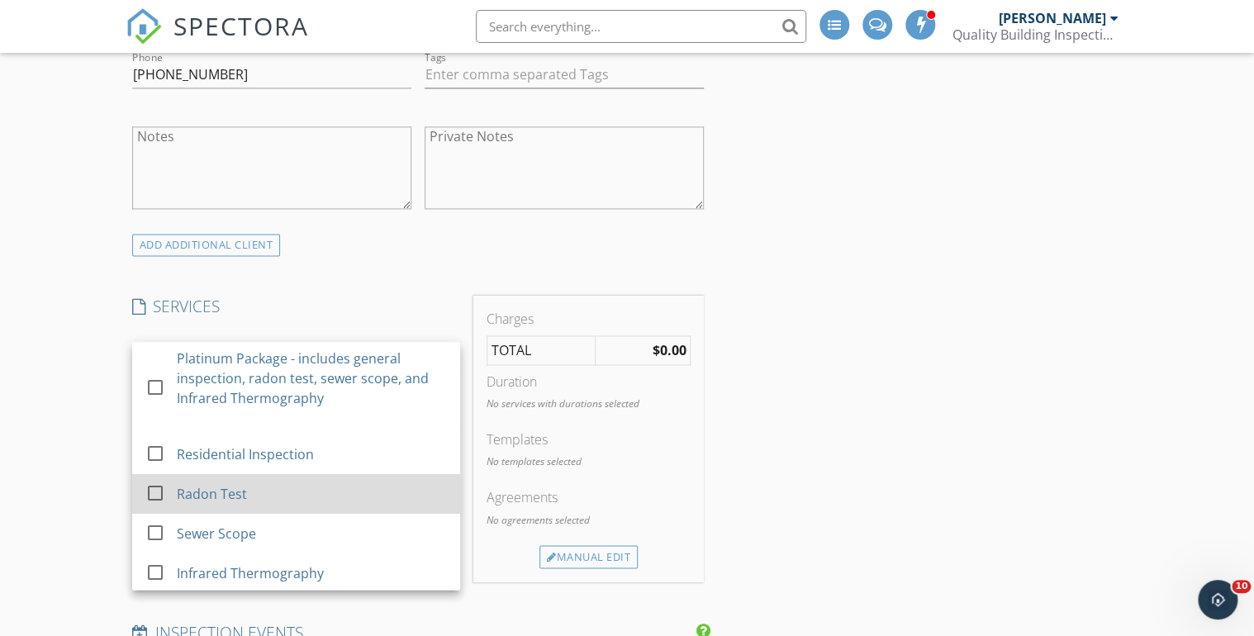
checkbox input "true"
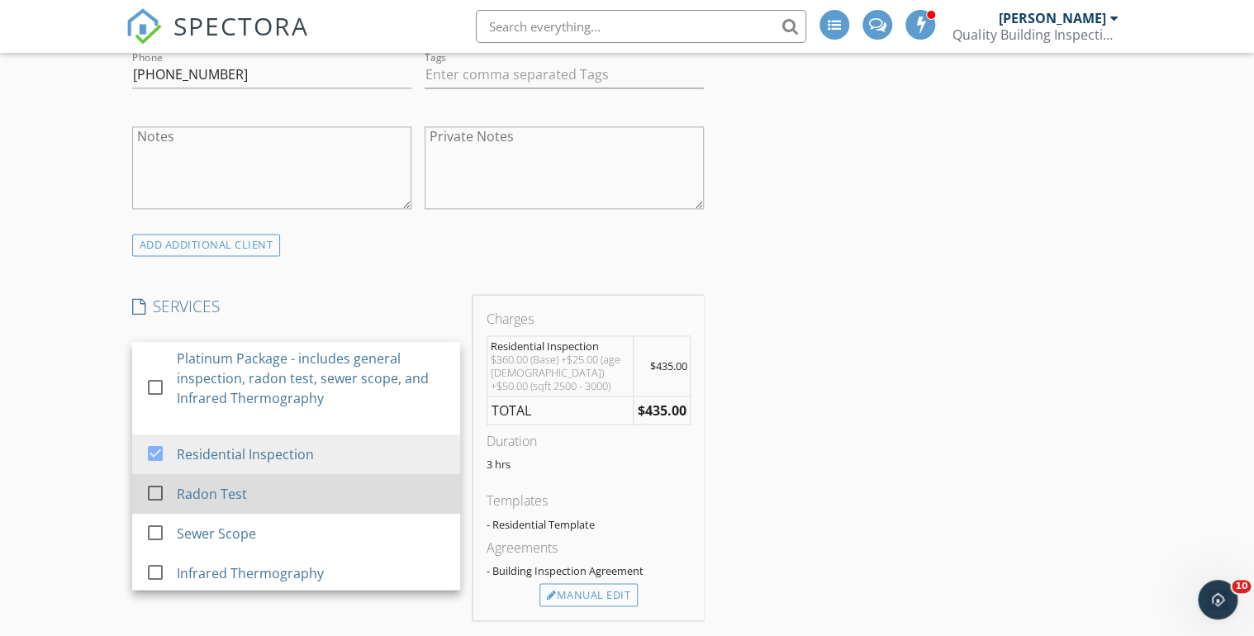
click at [151, 491] on div at bounding box center [155, 493] width 28 height 28
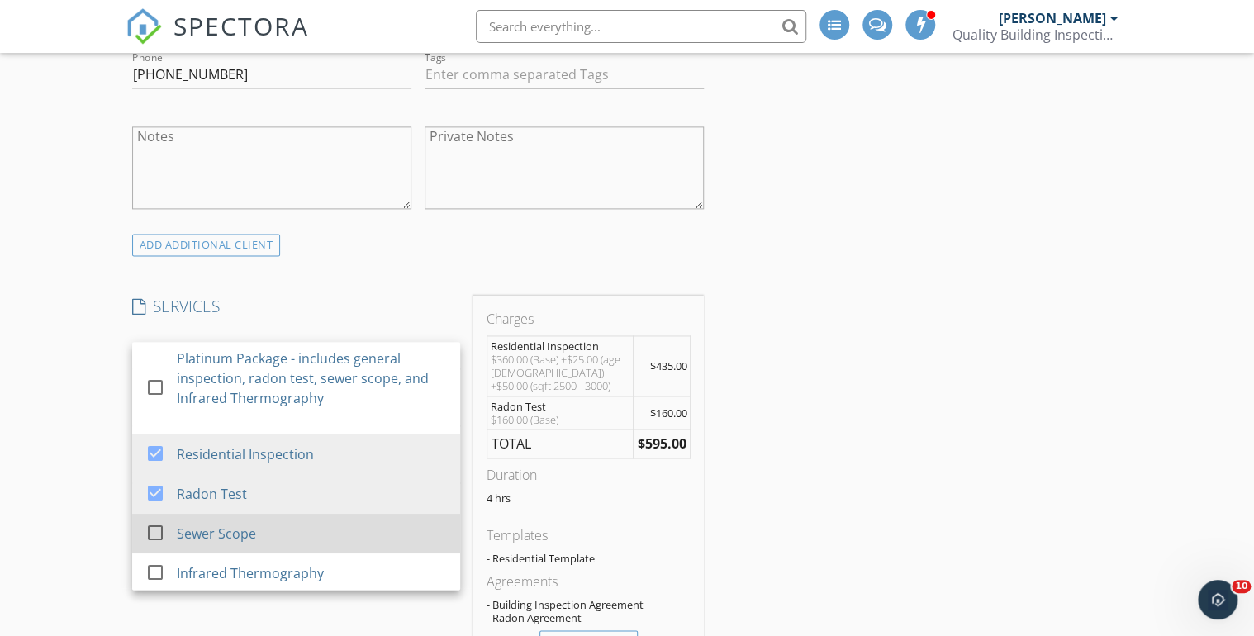
click at [152, 530] on div at bounding box center [155, 533] width 28 height 28
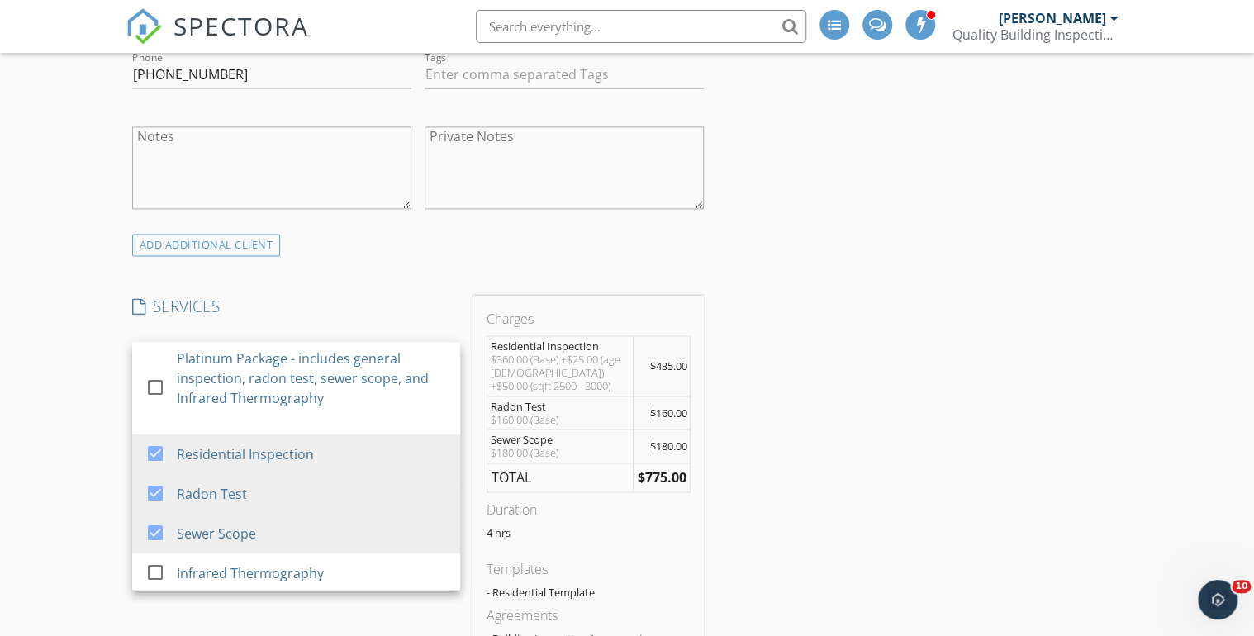
scroll to position [1322, 0]
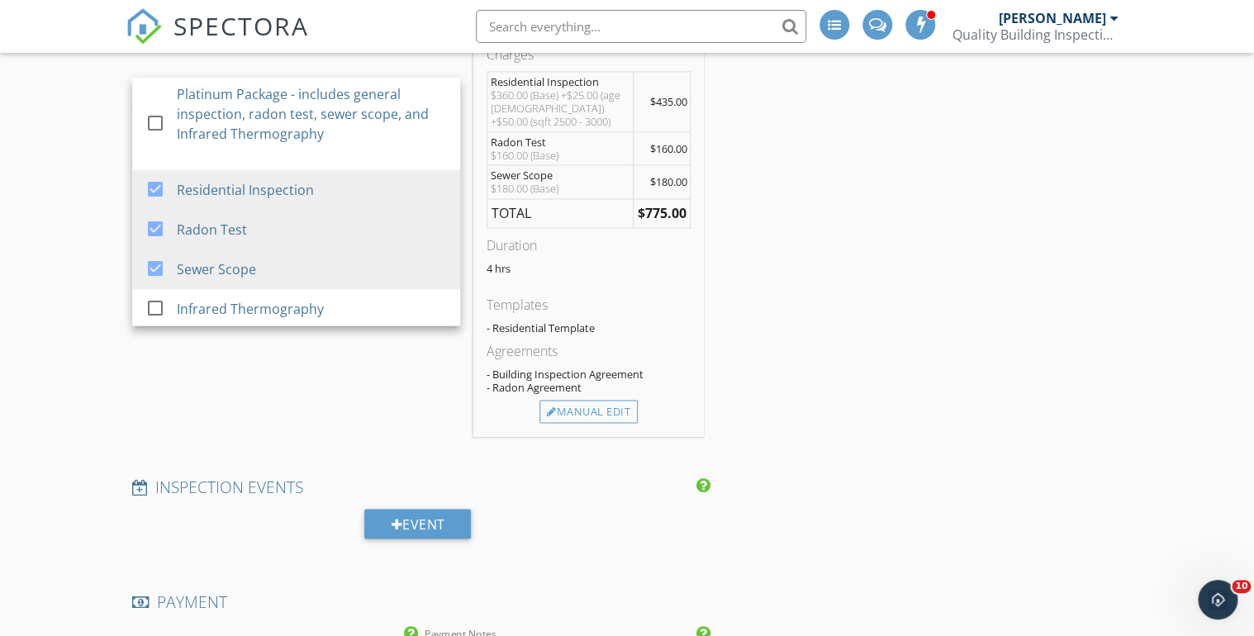
click at [905, 300] on div "INSPECTOR(S) check_box Doug Fast PRIMARY check_box Bronson Reyna Doug Fast, Bro…" at bounding box center [627, 498] width 1003 height 3257
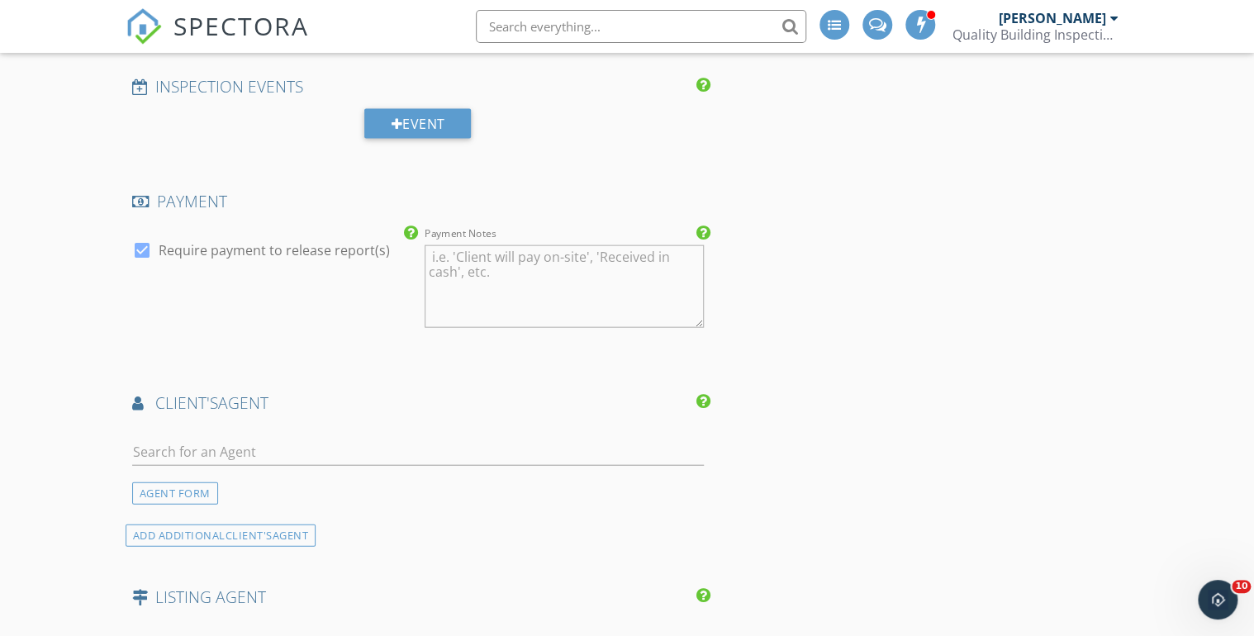
scroll to position [1784, 0]
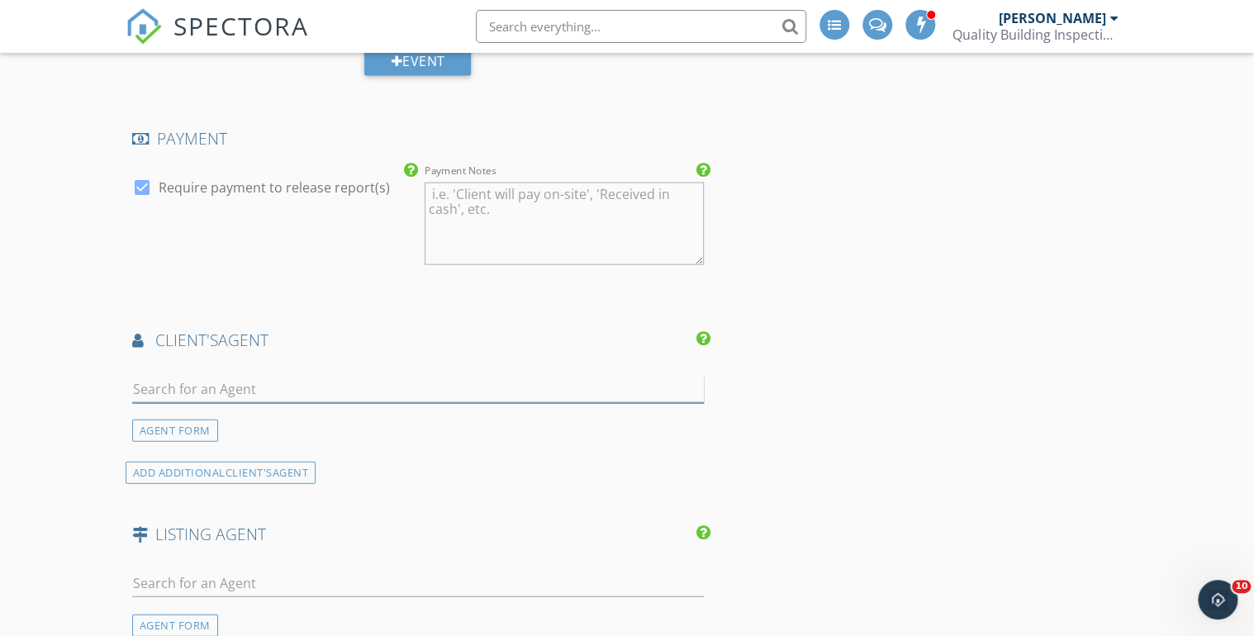
click at [231, 383] on input "text" at bounding box center [418, 389] width 572 height 27
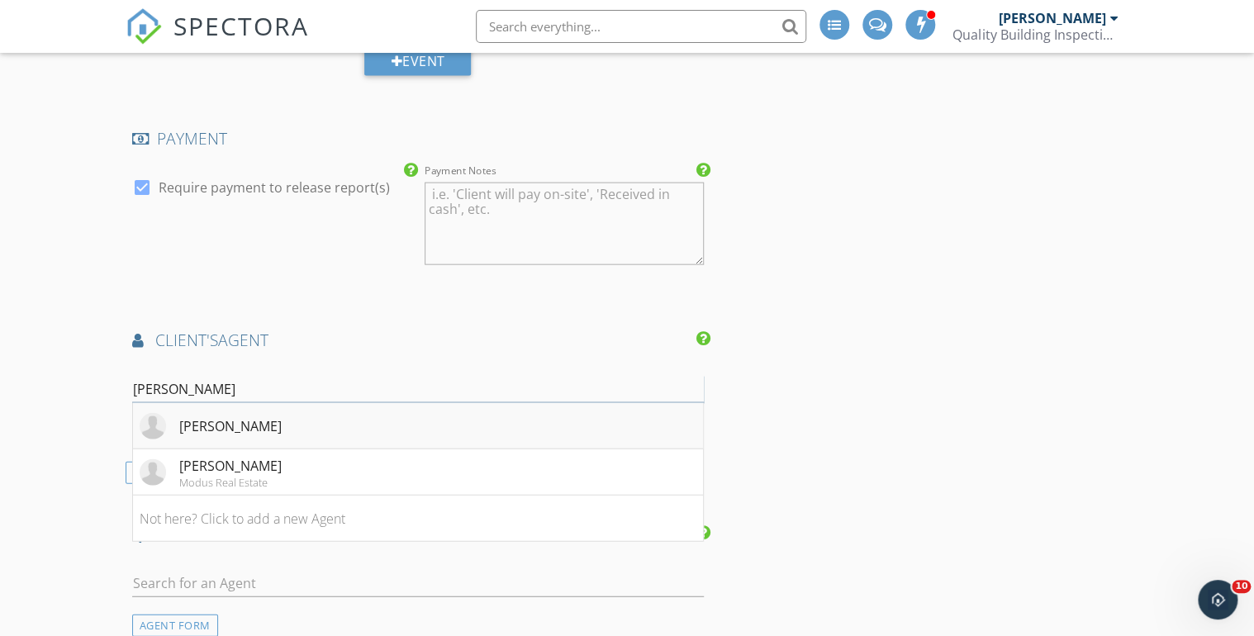
type input "Amanda D"
click at [248, 428] on div "[PERSON_NAME]" at bounding box center [230, 426] width 102 height 20
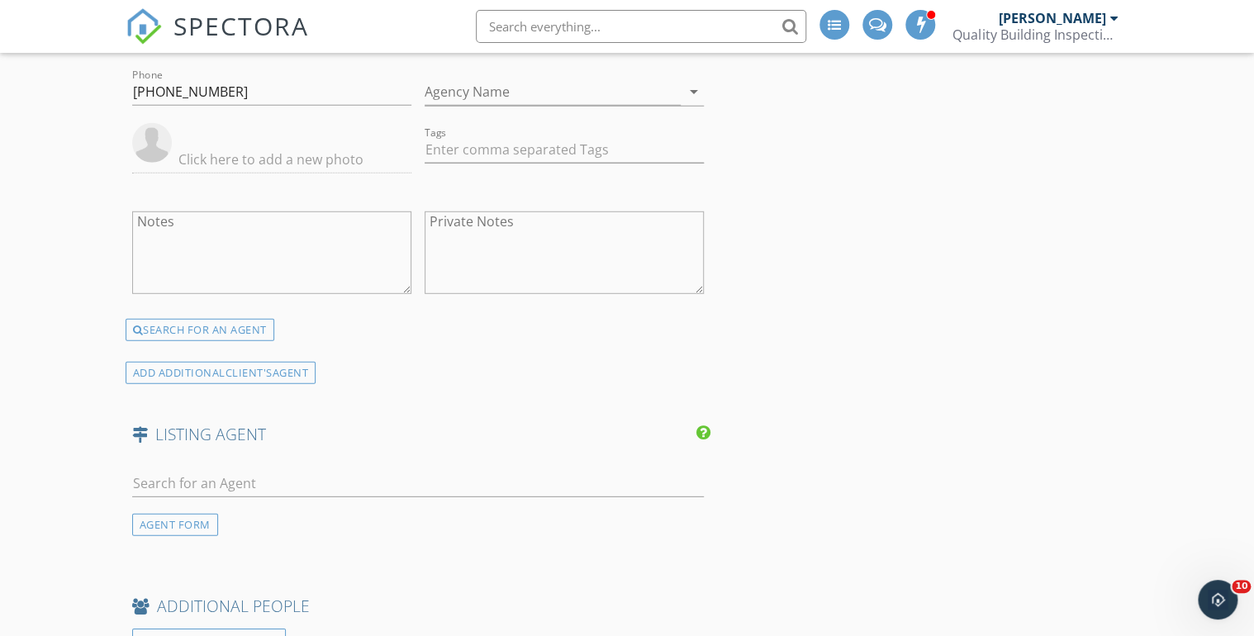
scroll to position [2313, 0]
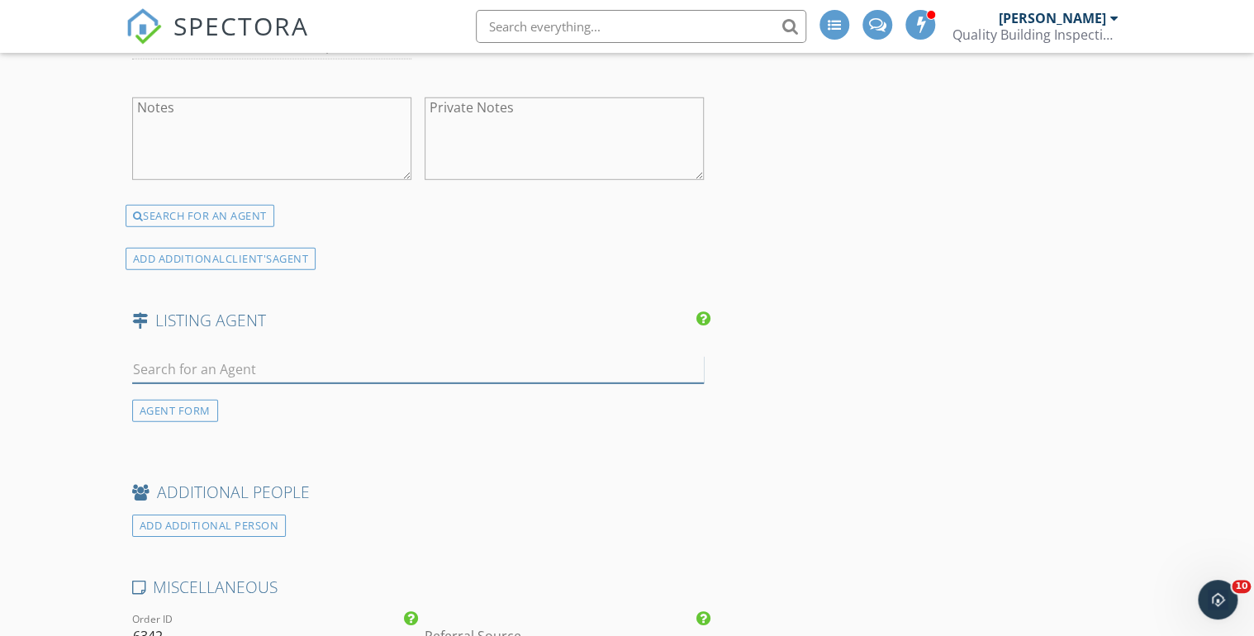
click at [148, 357] on input "text" at bounding box center [418, 369] width 572 height 27
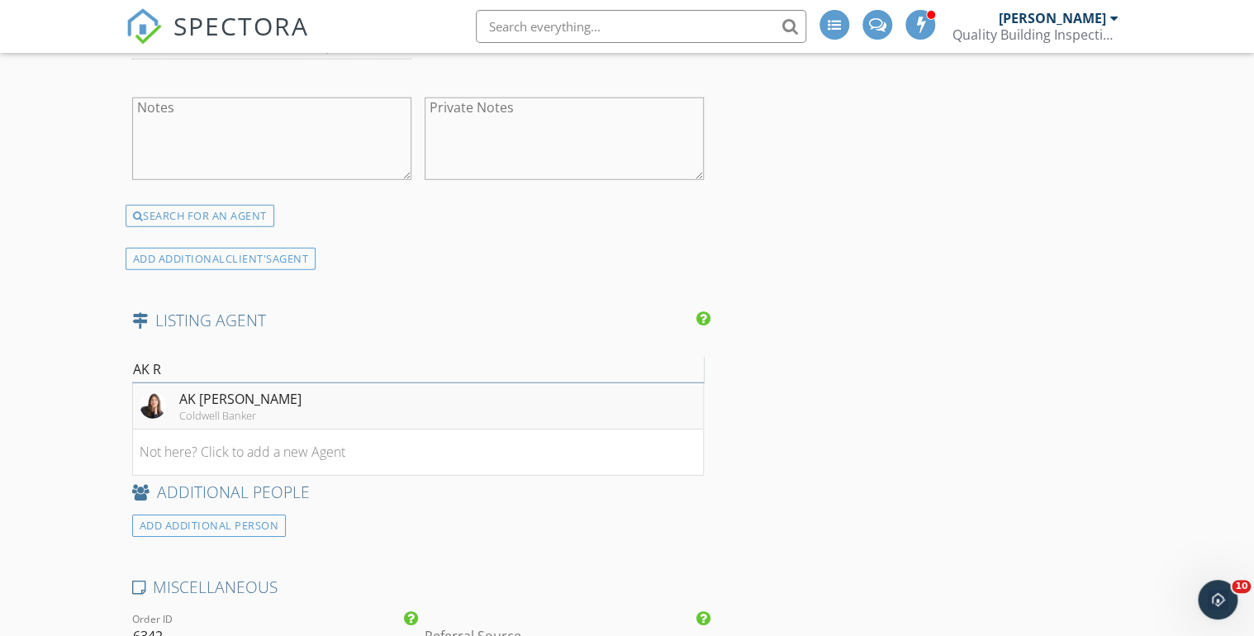
type input "AK R"
click at [221, 398] on div "AK Riley" at bounding box center [240, 399] width 122 height 20
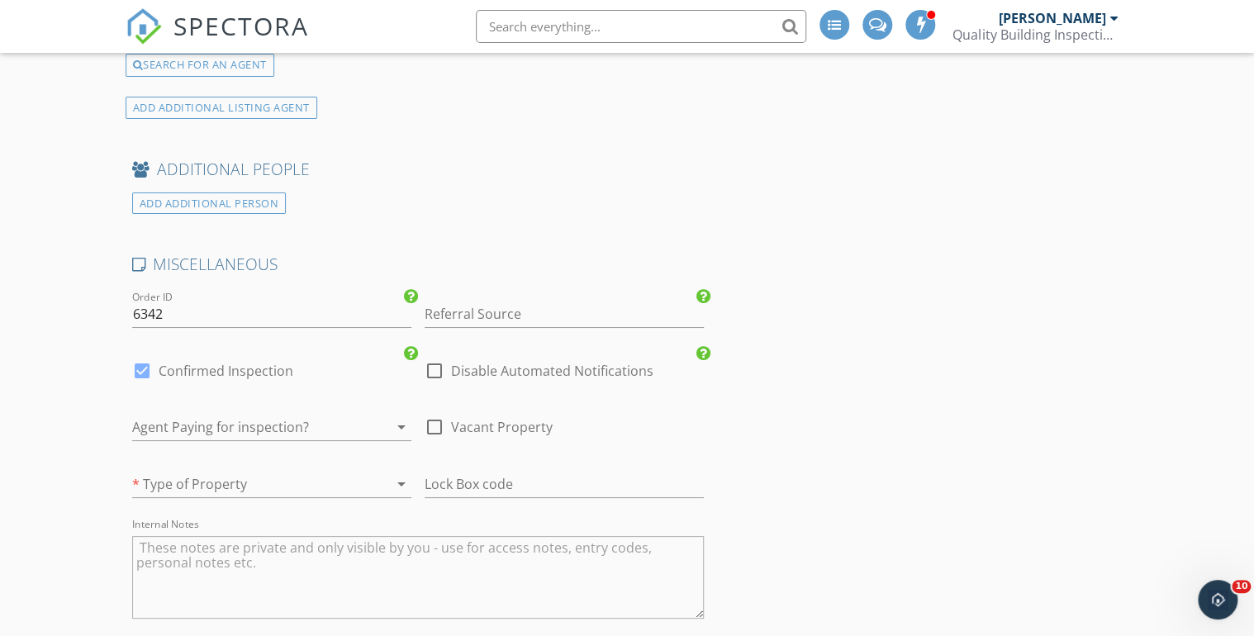
scroll to position [2974, 0]
click at [400, 473] on icon "arrow_drop_down" at bounding box center [402, 483] width 20 height 20
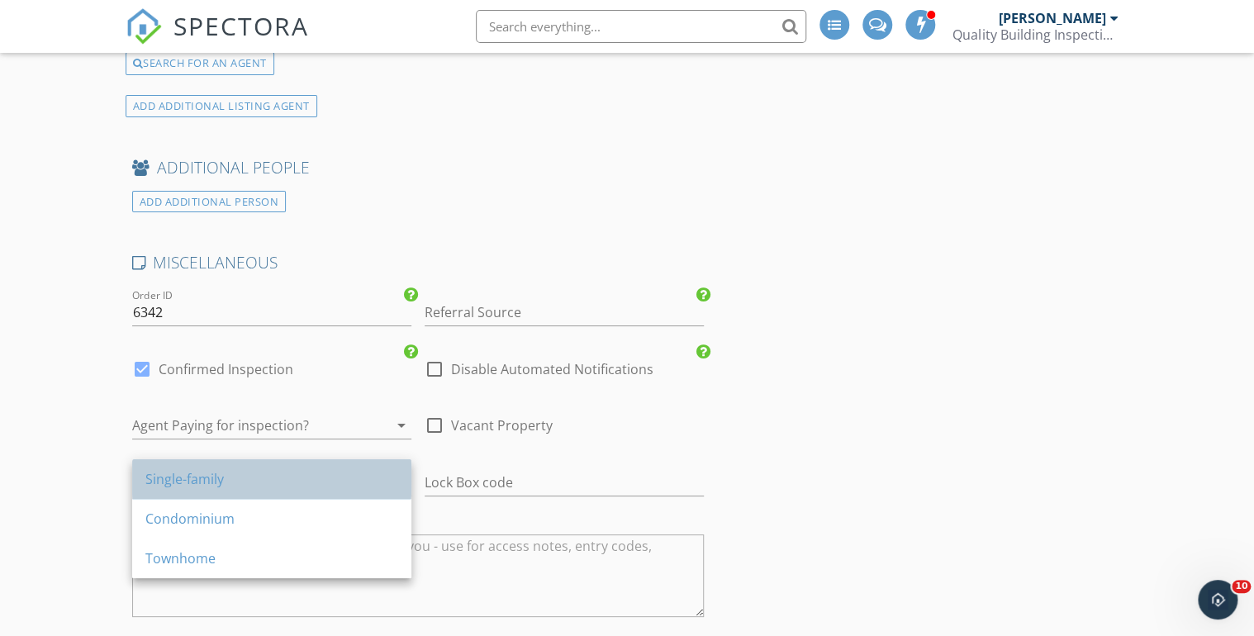
click at [205, 476] on div "Single-family" at bounding box center [271, 479] width 253 height 20
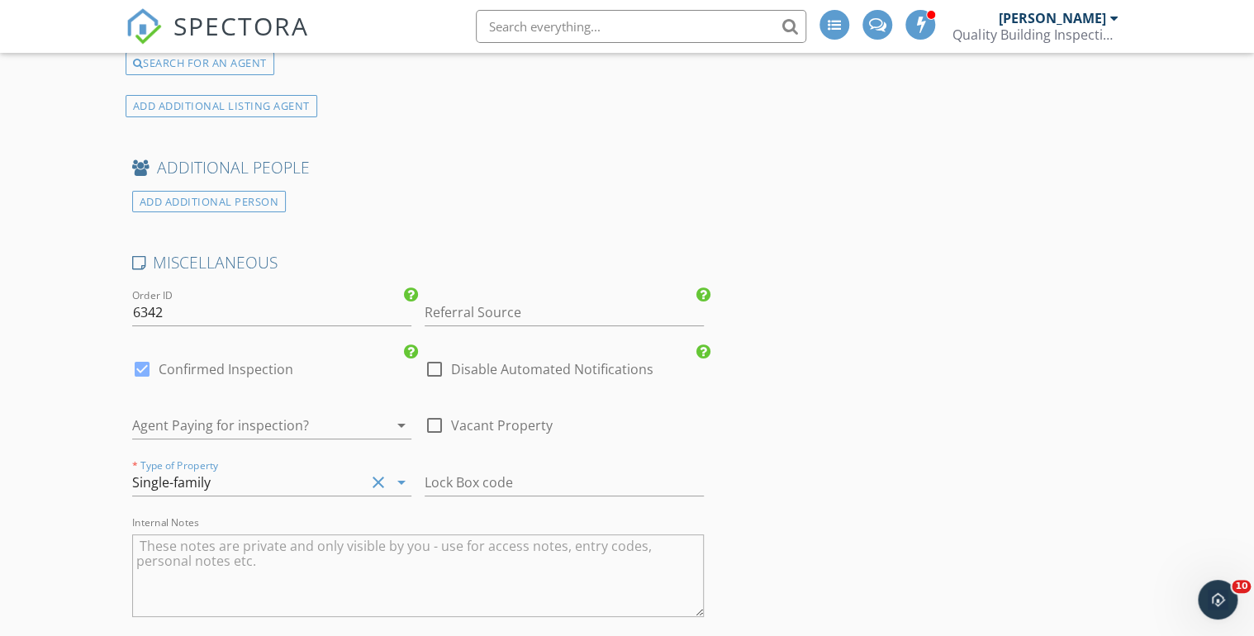
click at [154, 539] on textarea "Internal Notes" at bounding box center [418, 576] width 572 height 83
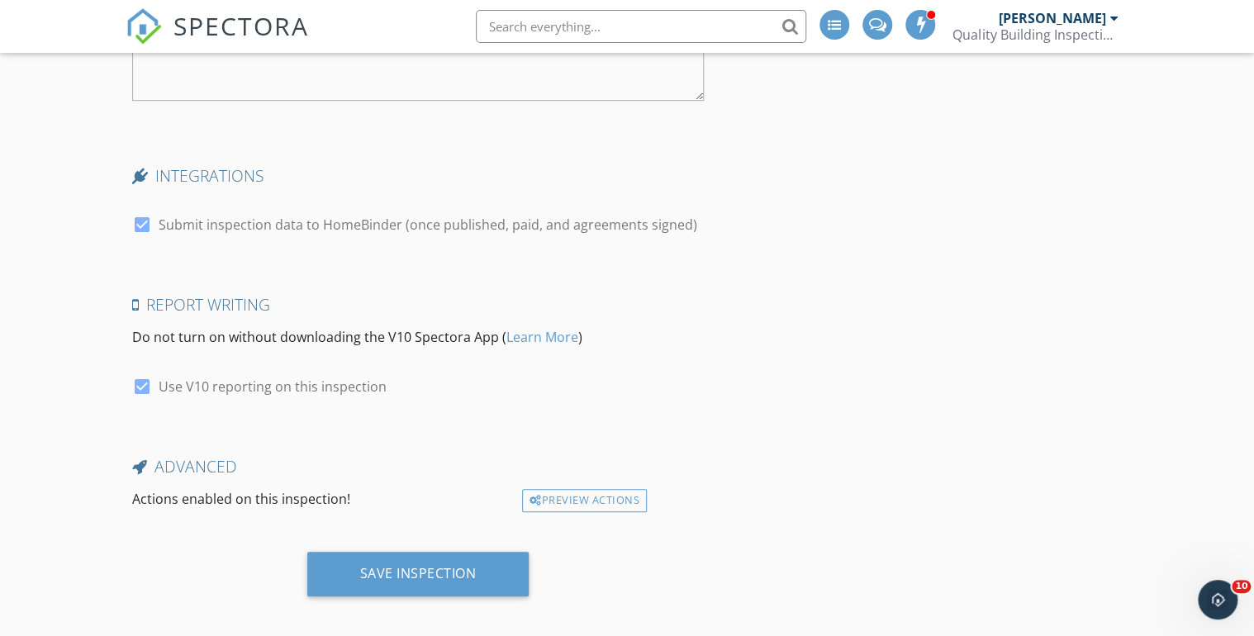
scroll to position [3492, 0]
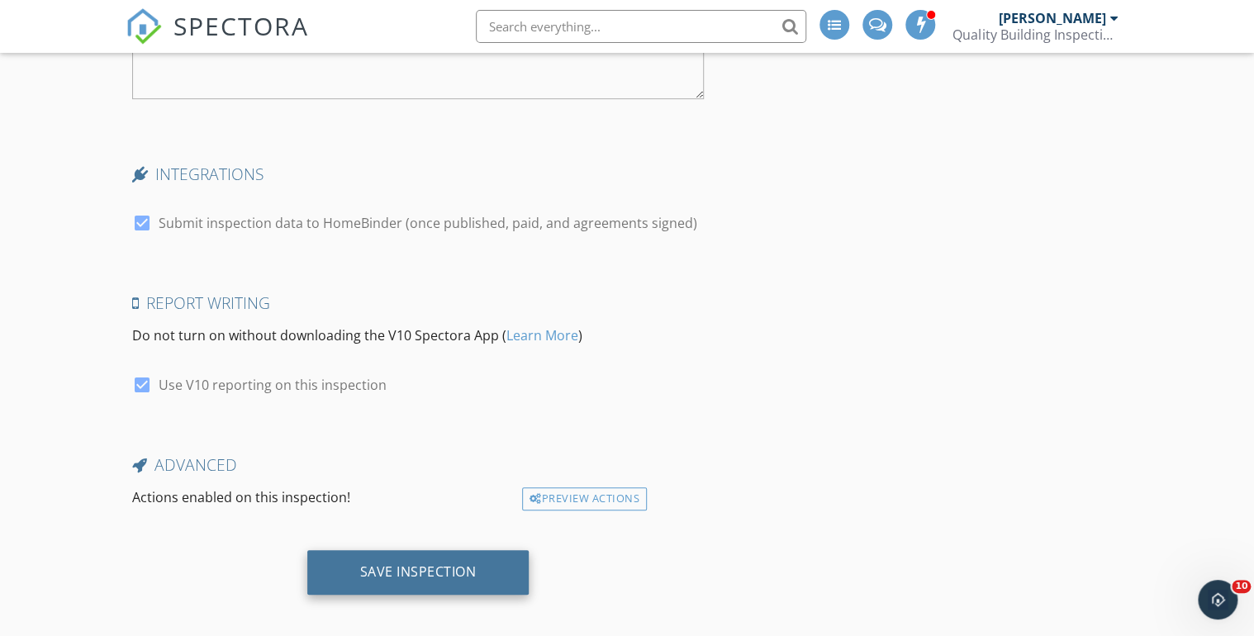
type textarea "You will PU the radon. Scope by SD."
click at [419, 563] on div "Save Inspection" at bounding box center [418, 571] width 116 height 17
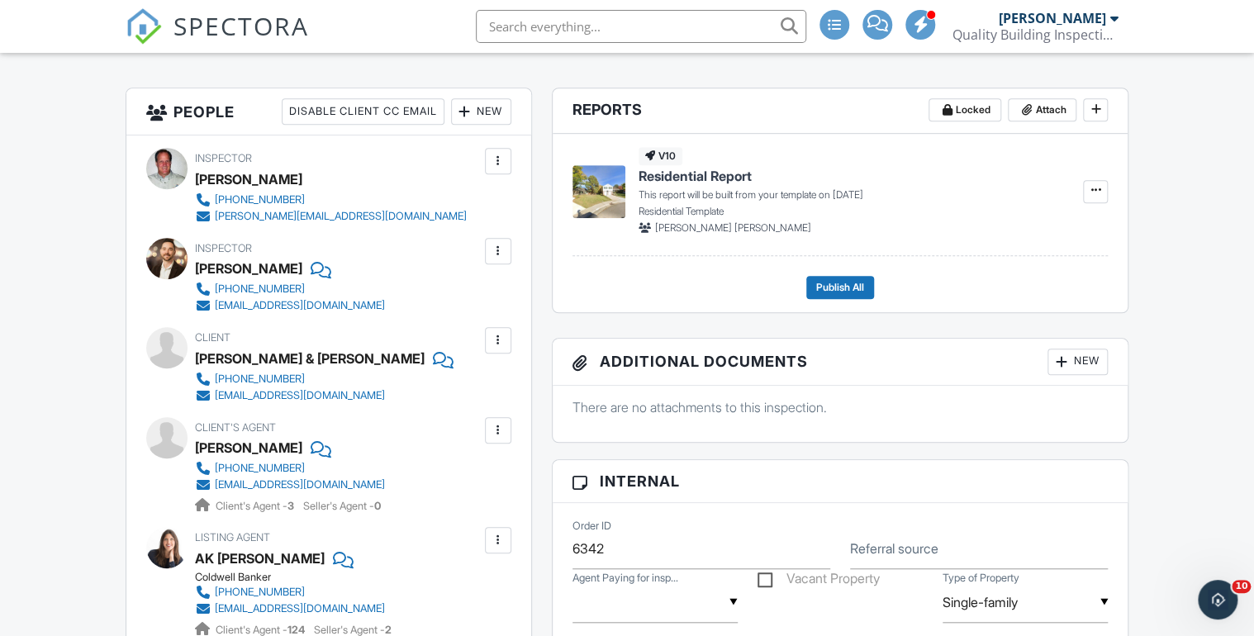
scroll to position [661, 0]
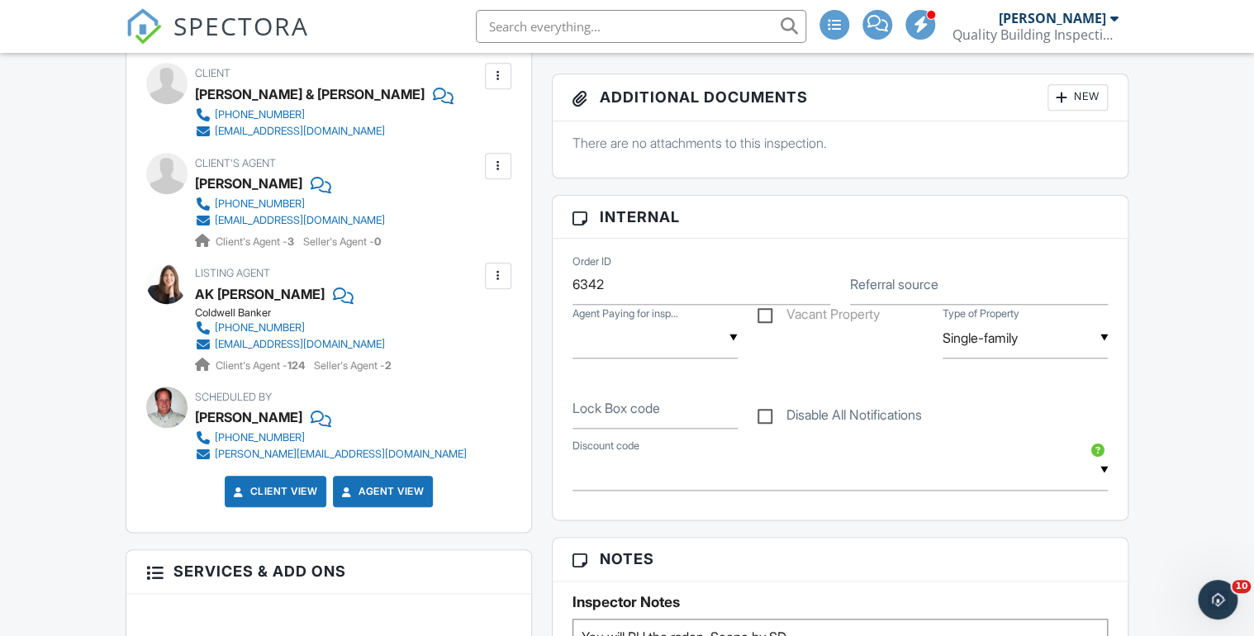
click at [244, 25] on span "SPECTORA" at bounding box center [240, 25] width 135 height 35
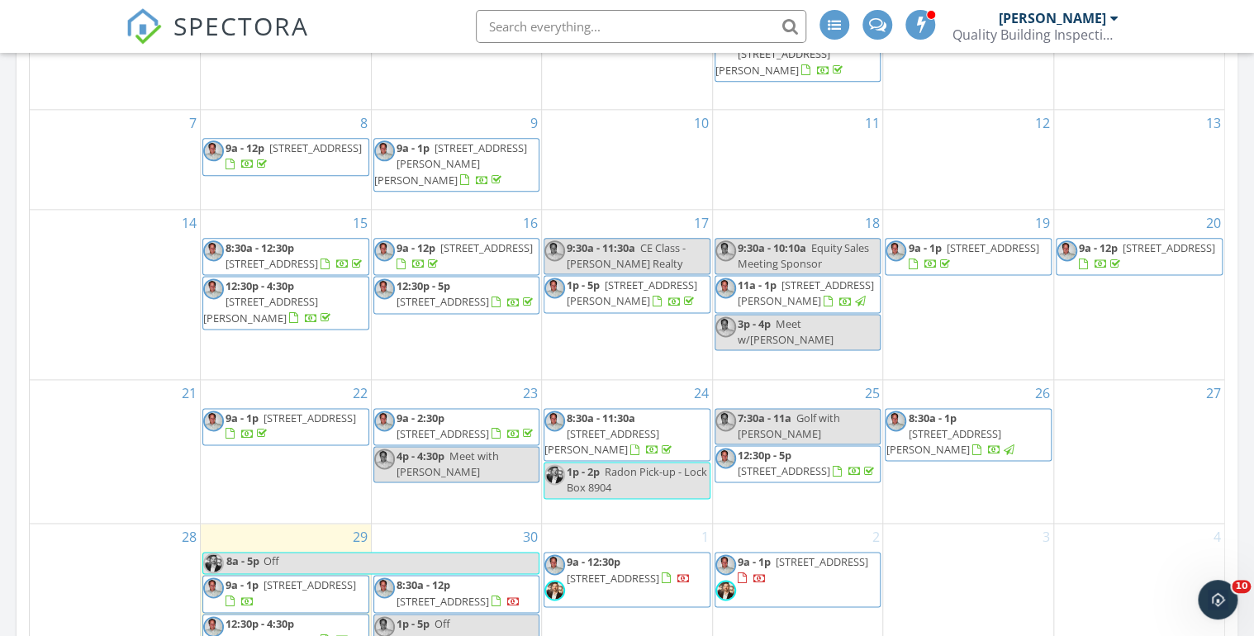
scroll to position [925, 0]
